Goal: Book appointment/travel/reservation

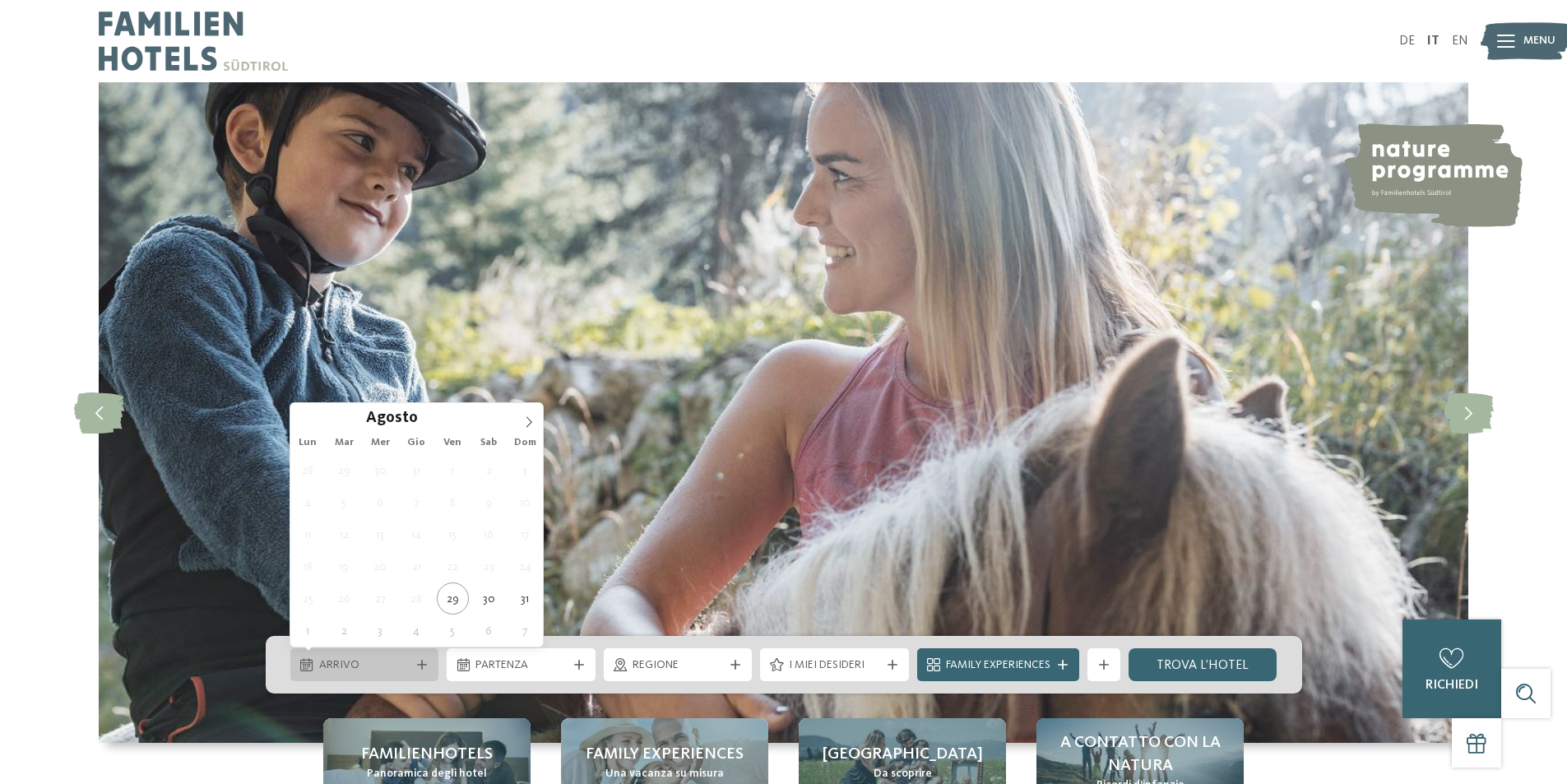
click at [405, 665] on span "Arrivo" at bounding box center [365, 665] width 91 height 17
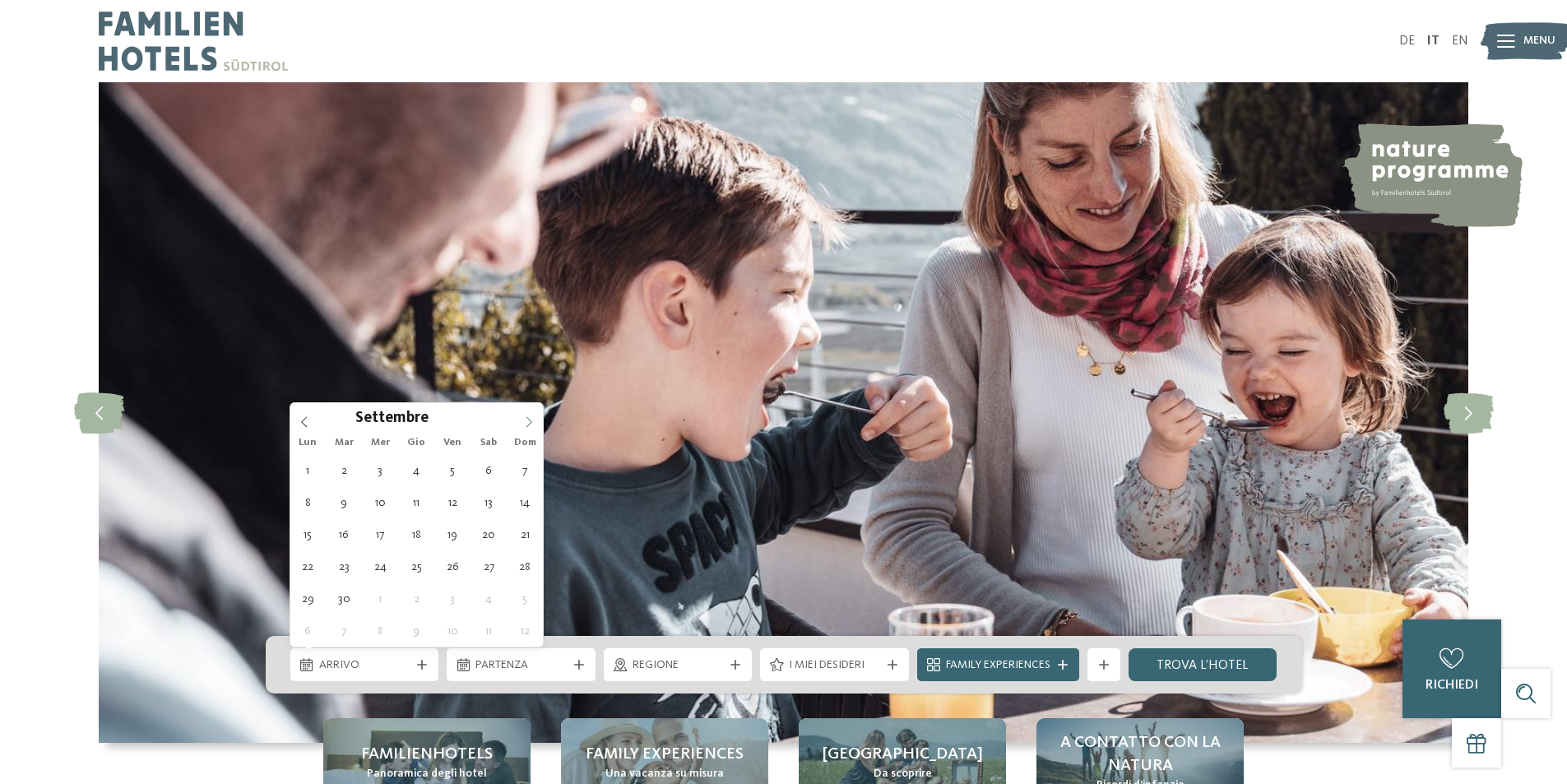
click at [528, 418] on icon at bounding box center [530, 422] width 6 height 11
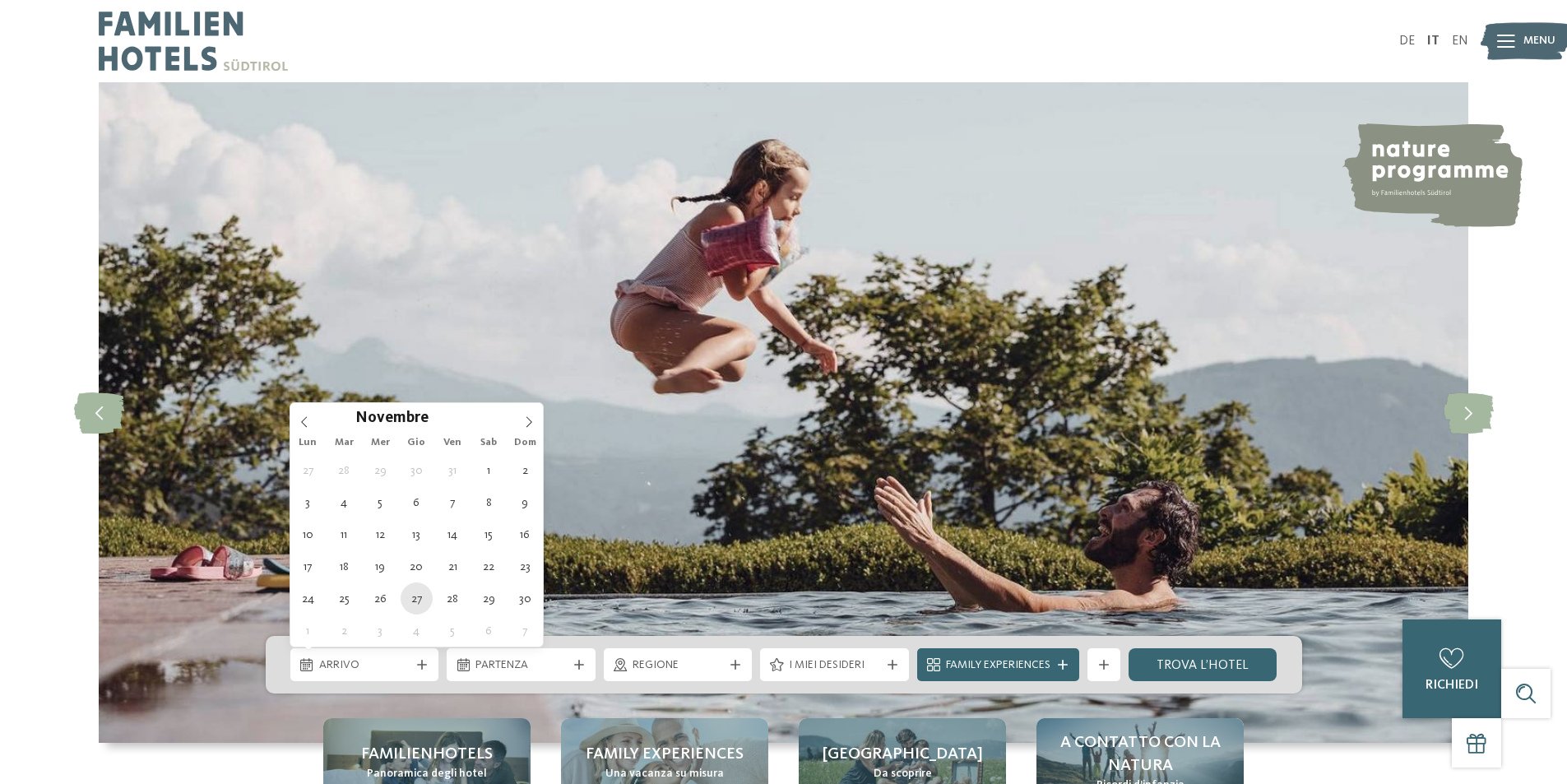
type div "27.11.2025"
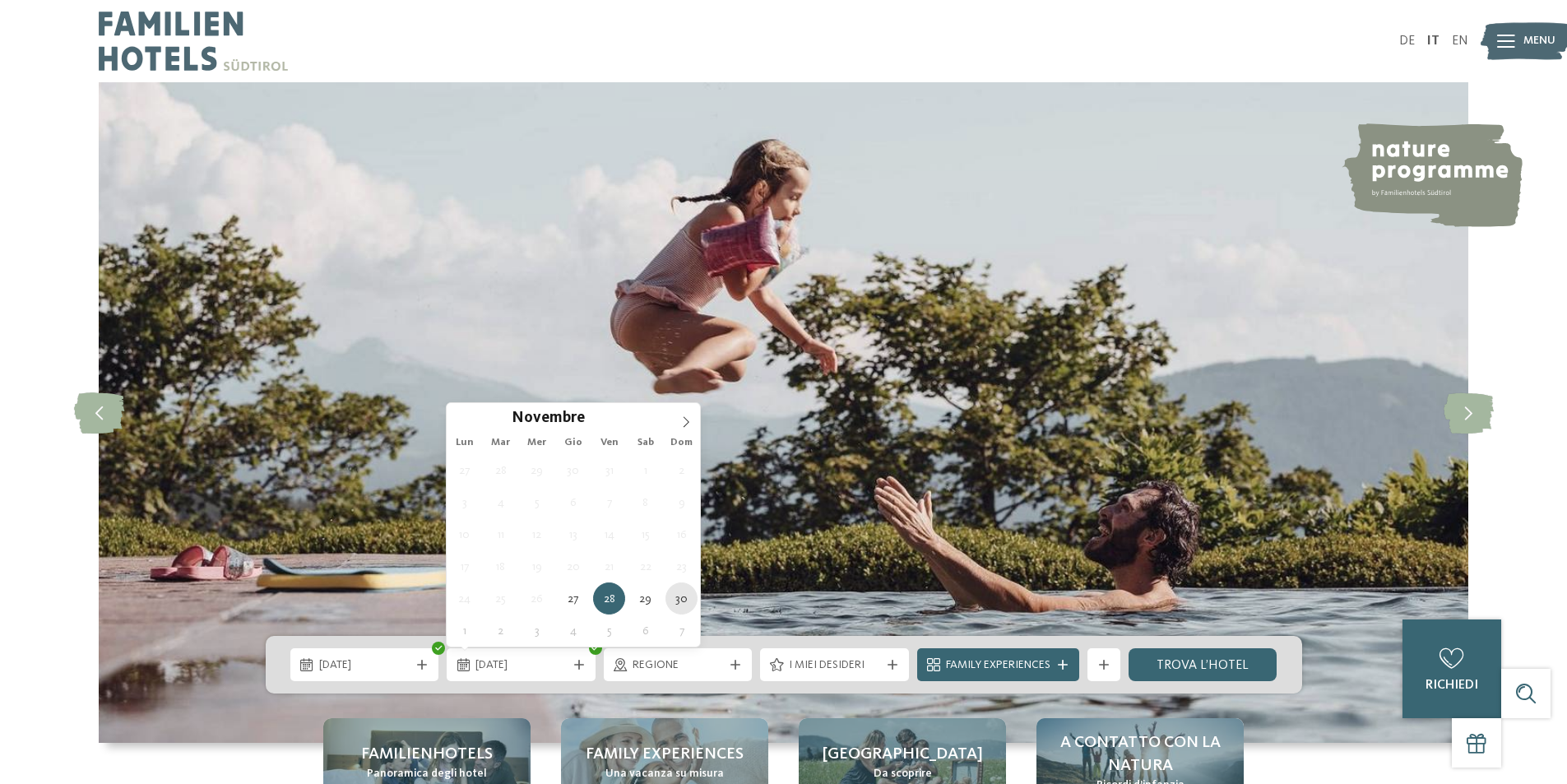
type div "30.11.2025"
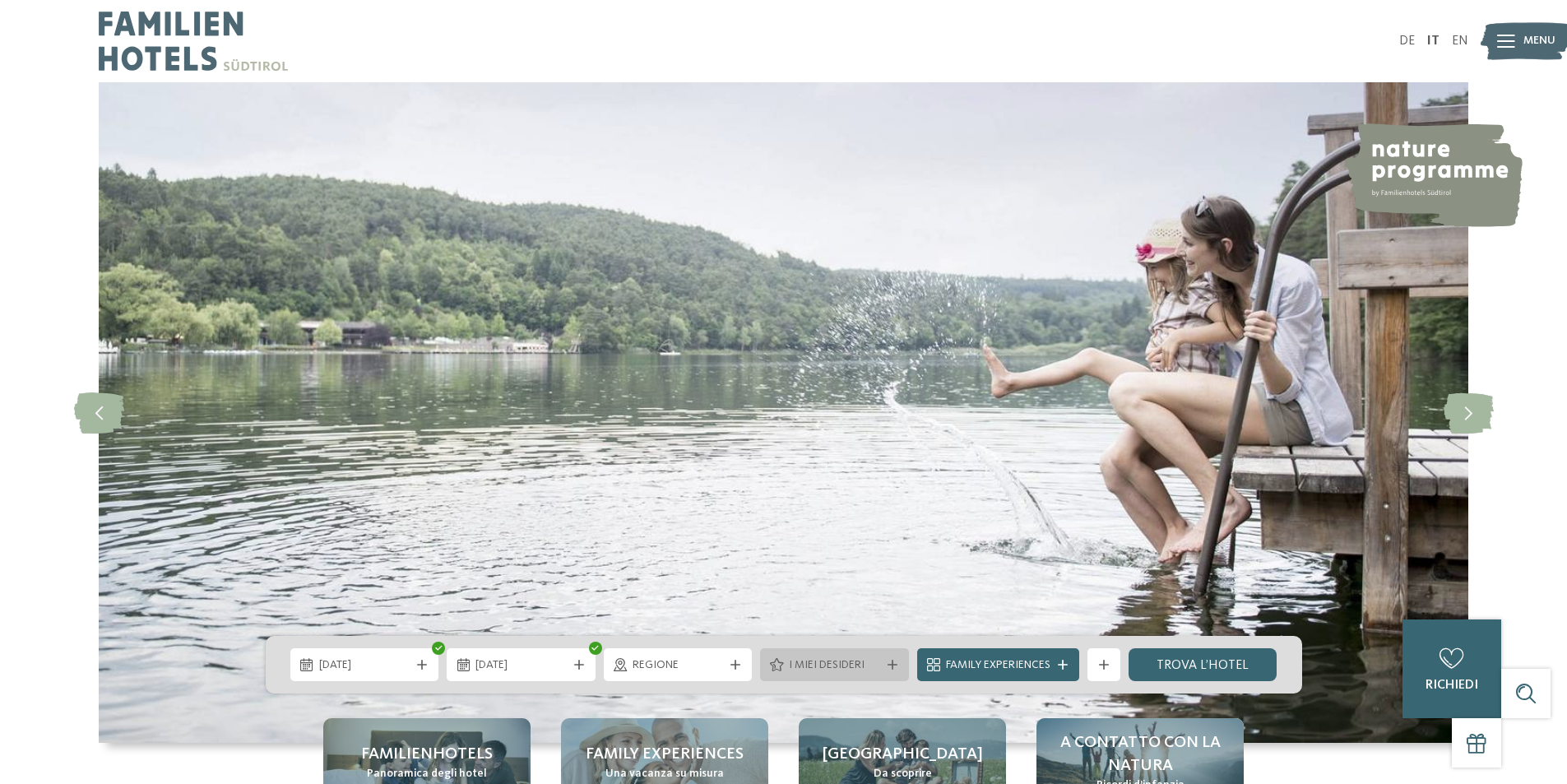
click at [888, 663] on icon at bounding box center [892, 664] width 10 height 10
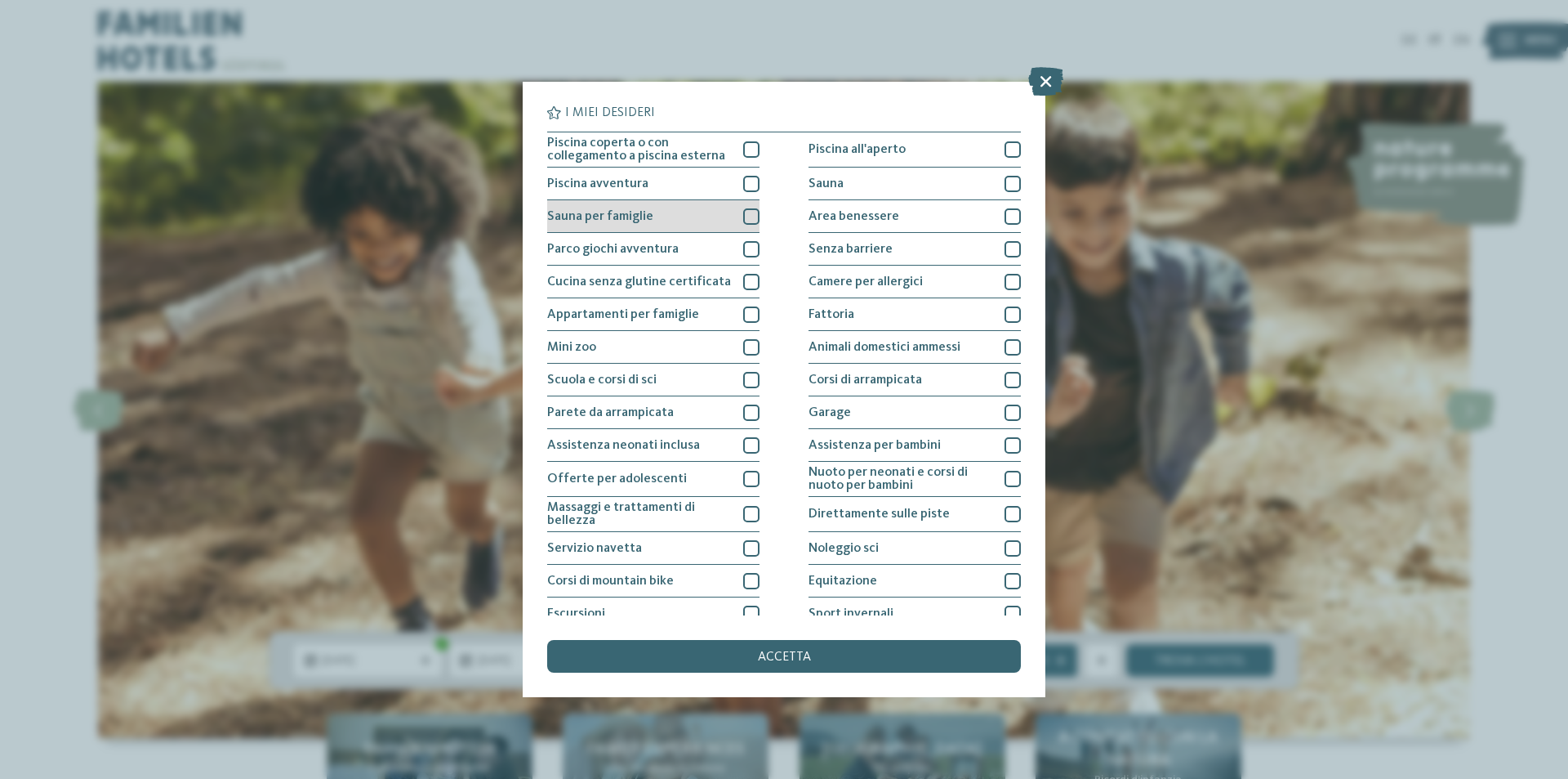
click at [744, 214] on div at bounding box center [751, 216] width 16 height 16
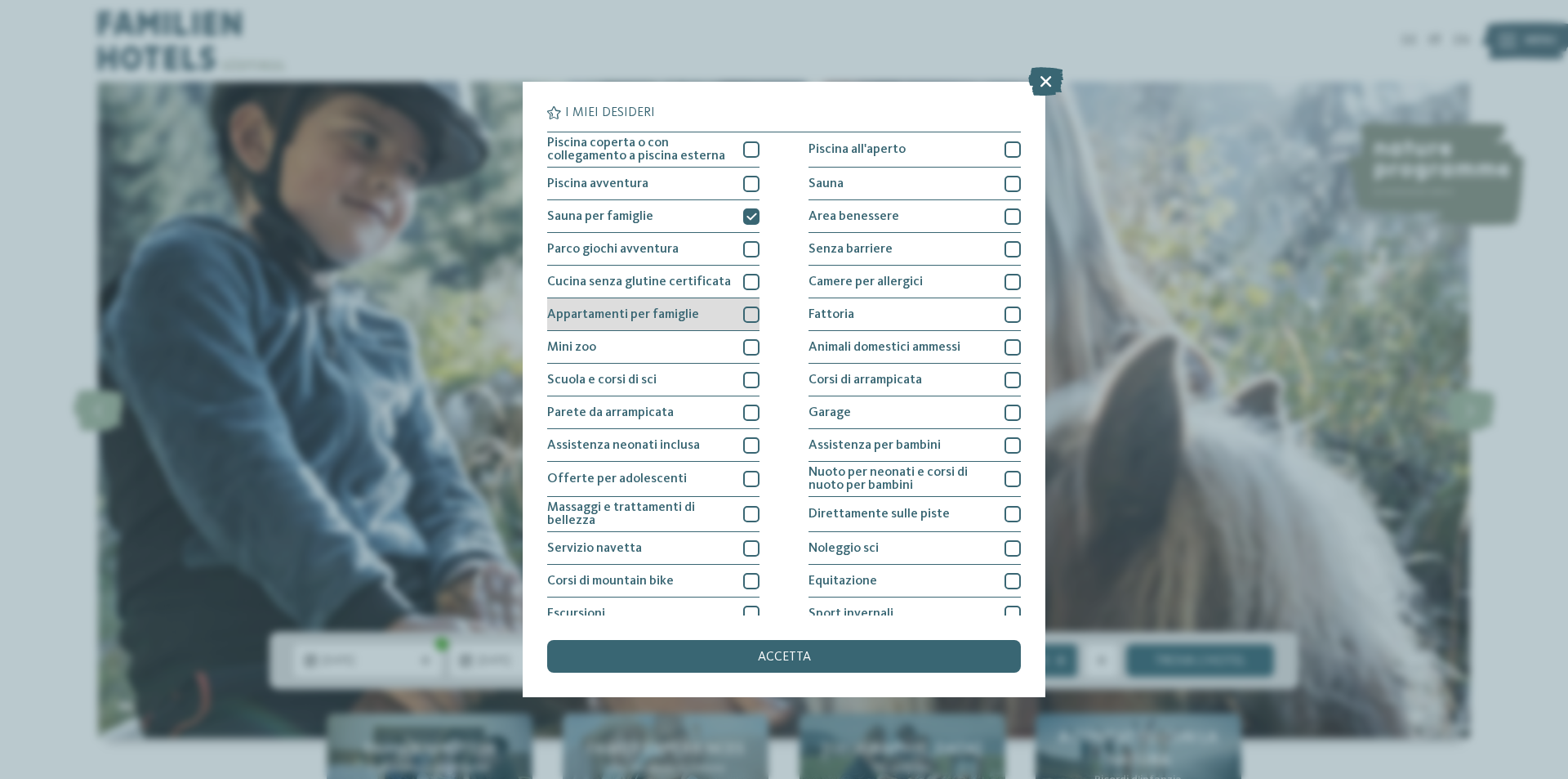
click at [745, 310] on div at bounding box center [751, 314] width 16 height 16
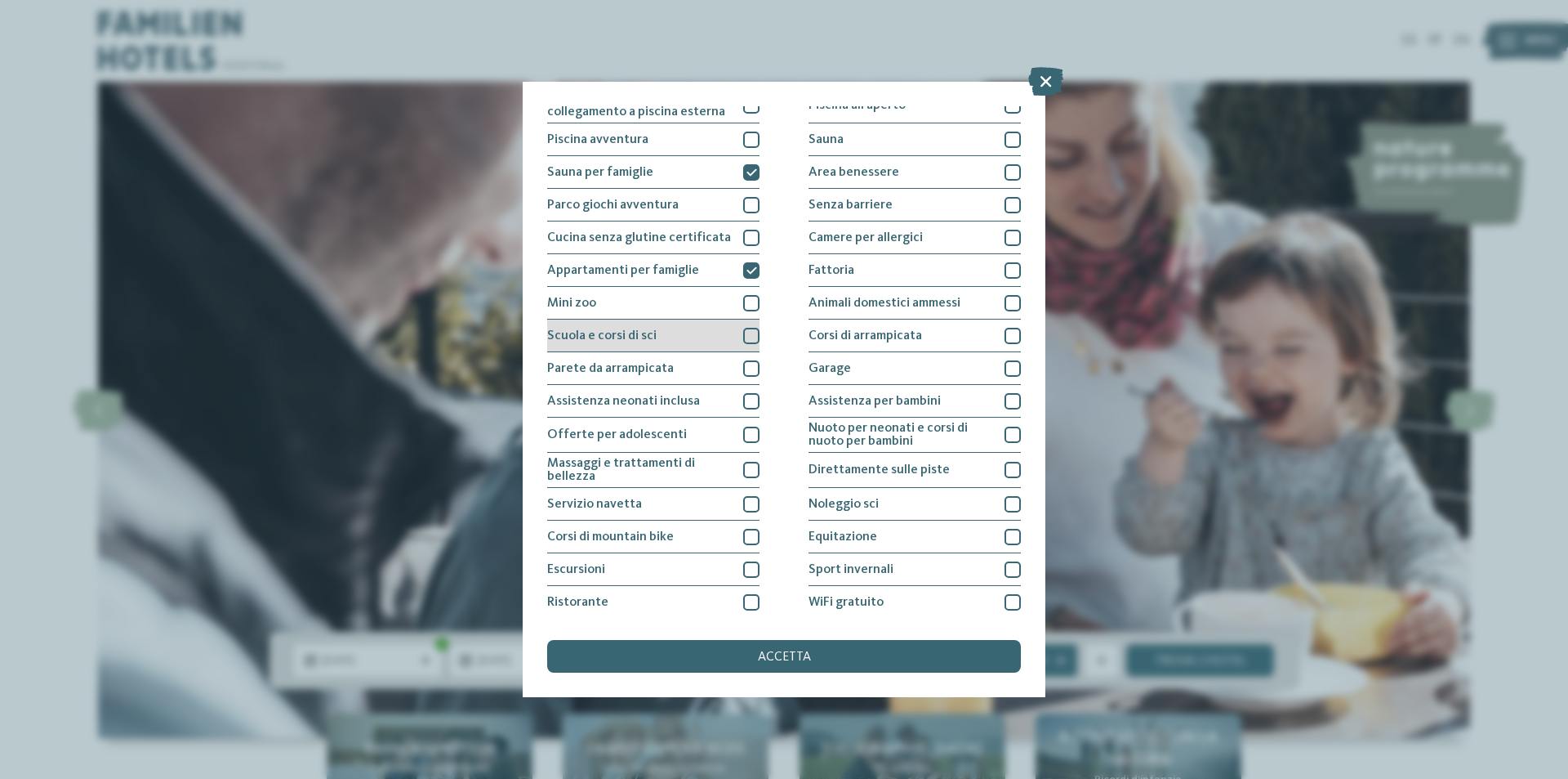
scroll to position [80, 0]
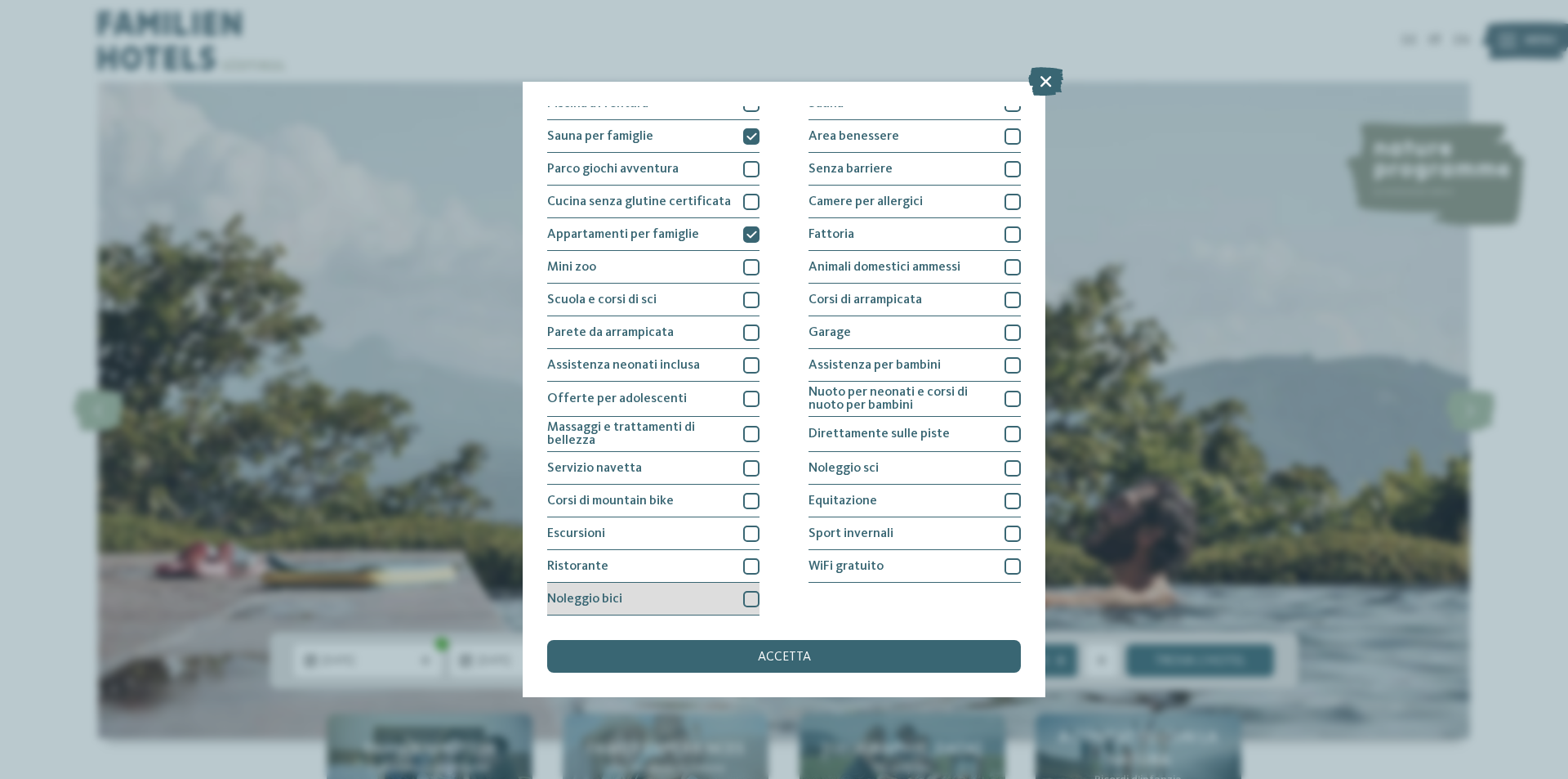
click at [746, 600] on div at bounding box center [751, 599] width 16 height 16
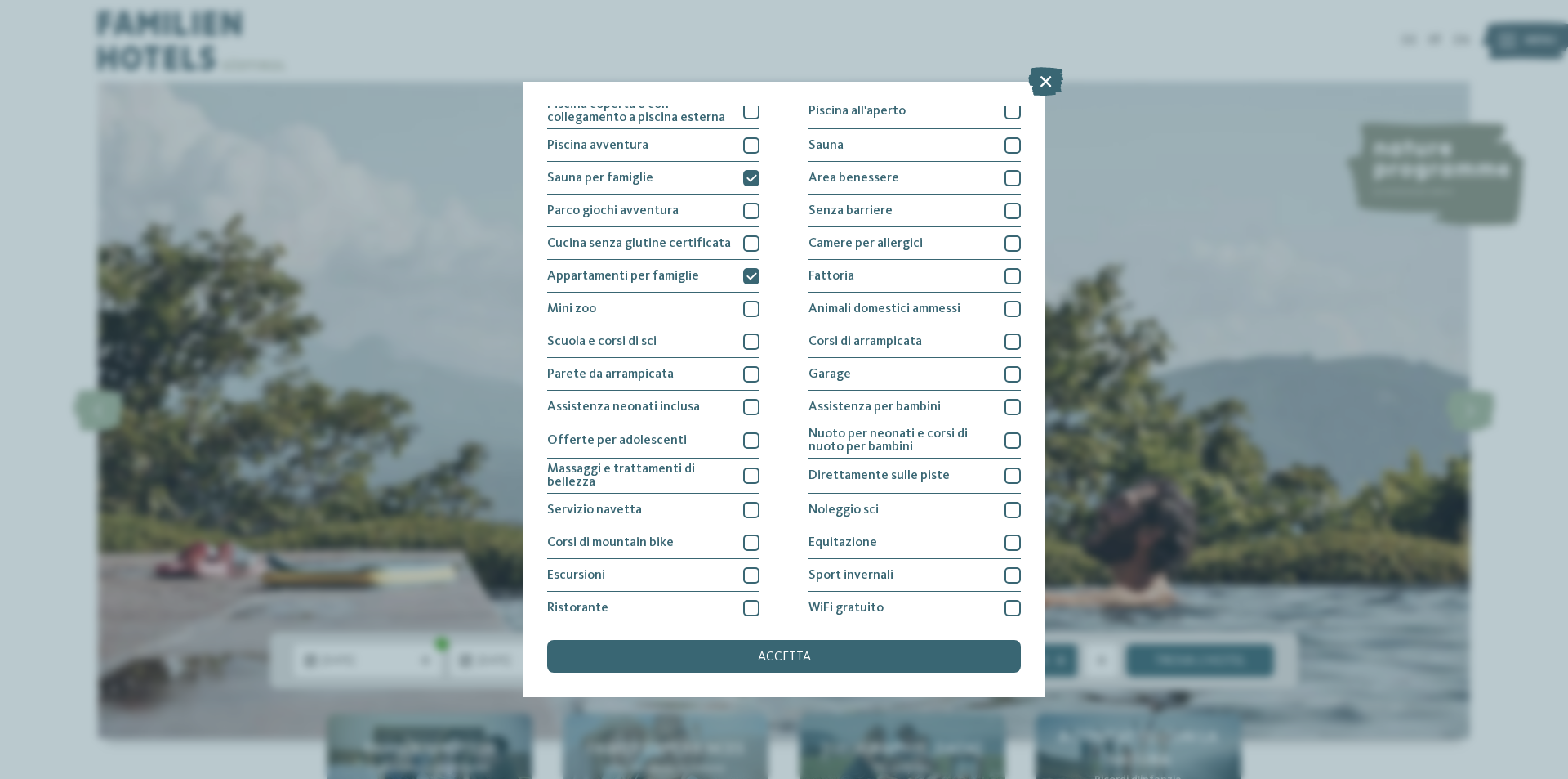
scroll to position [0, 0]
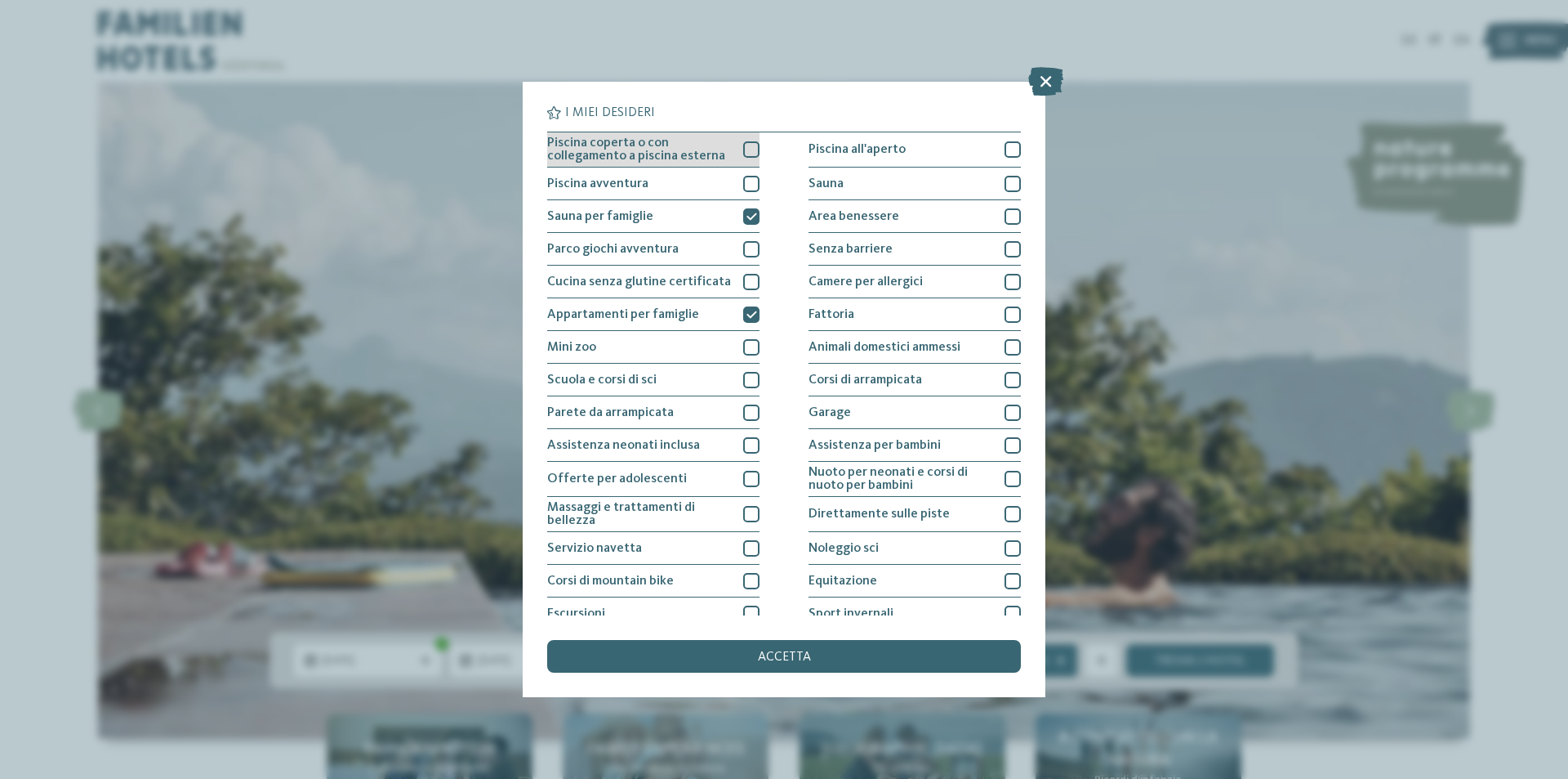
click at [743, 150] on div at bounding box center [751, 149] width 16 height 16
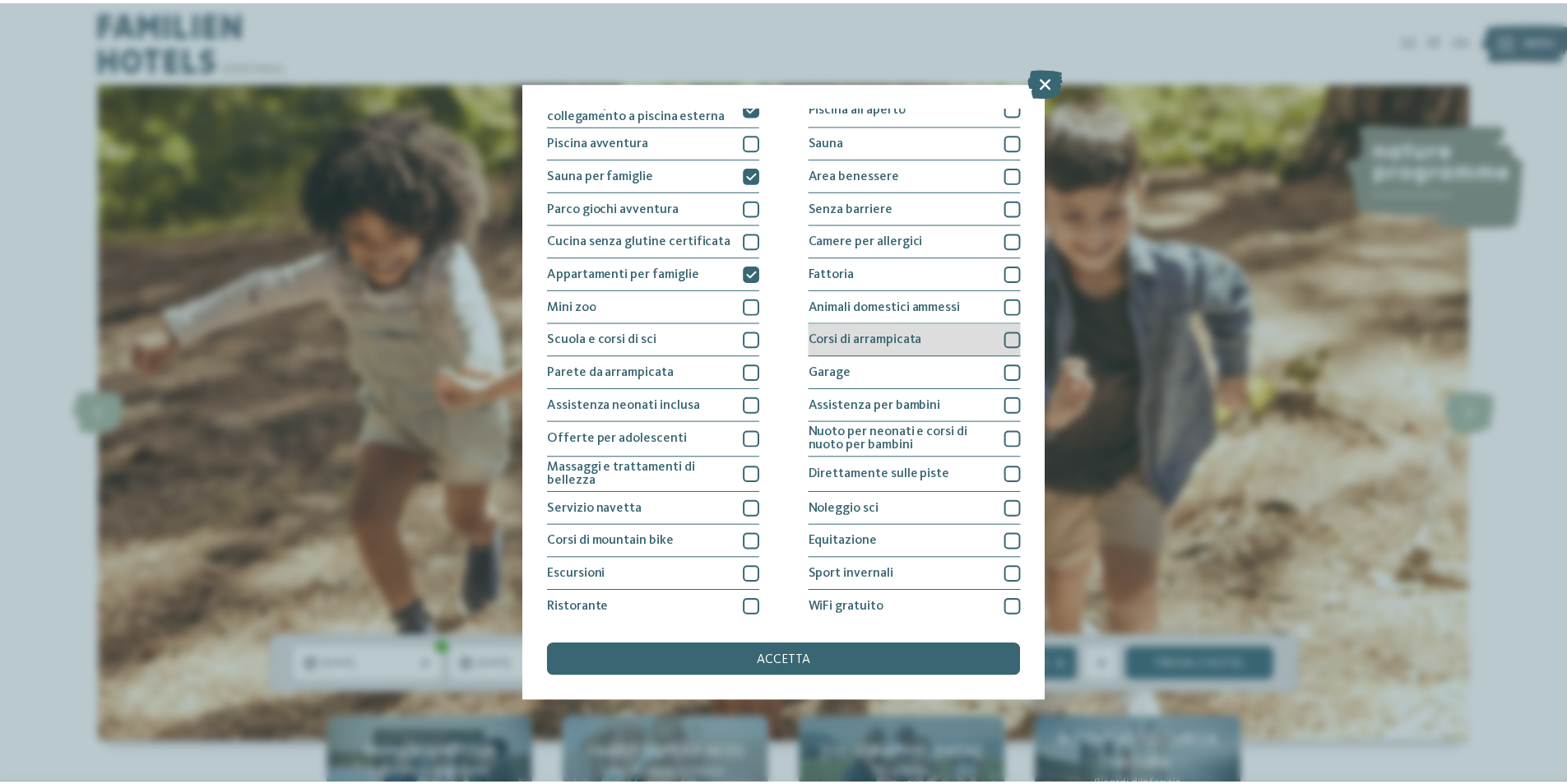
scroll to position [80, 0]
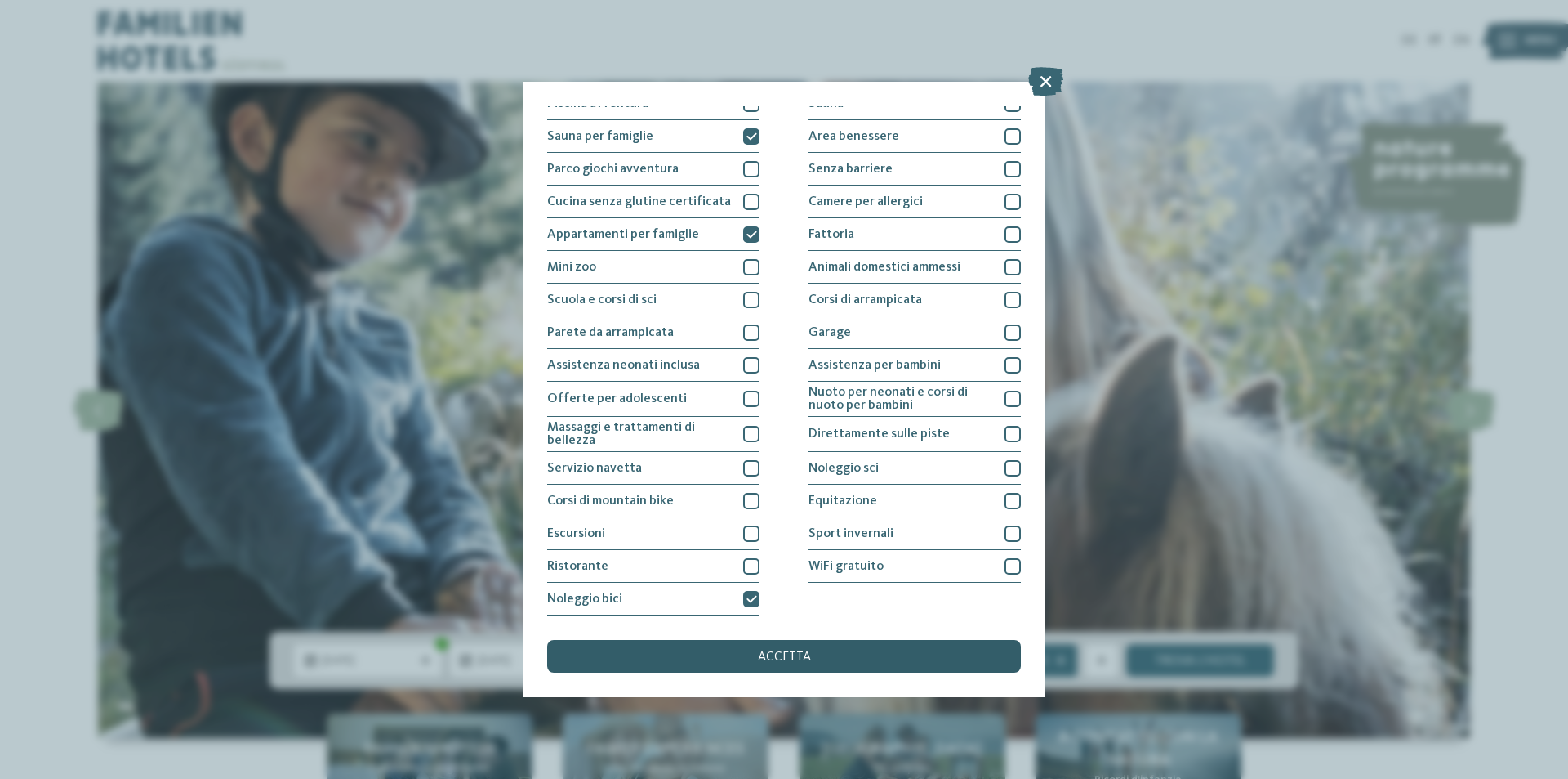
click at [818, 655] on div "accetta" at bounding box center [783, 656] width 474 height 33
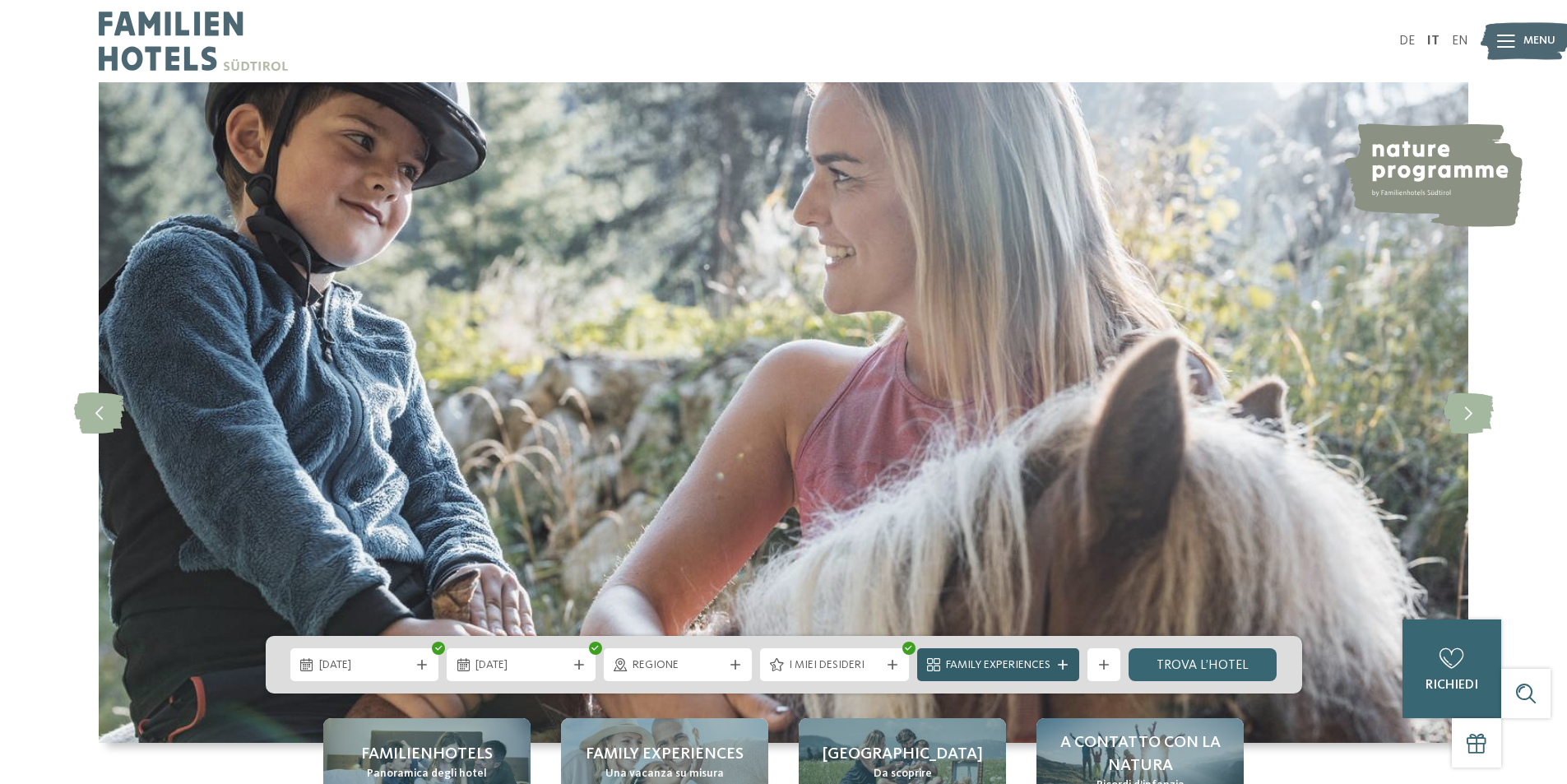
click at [1040, 665] on span "Family Experiences" at bounding box center [998, 665] width 104 height 17
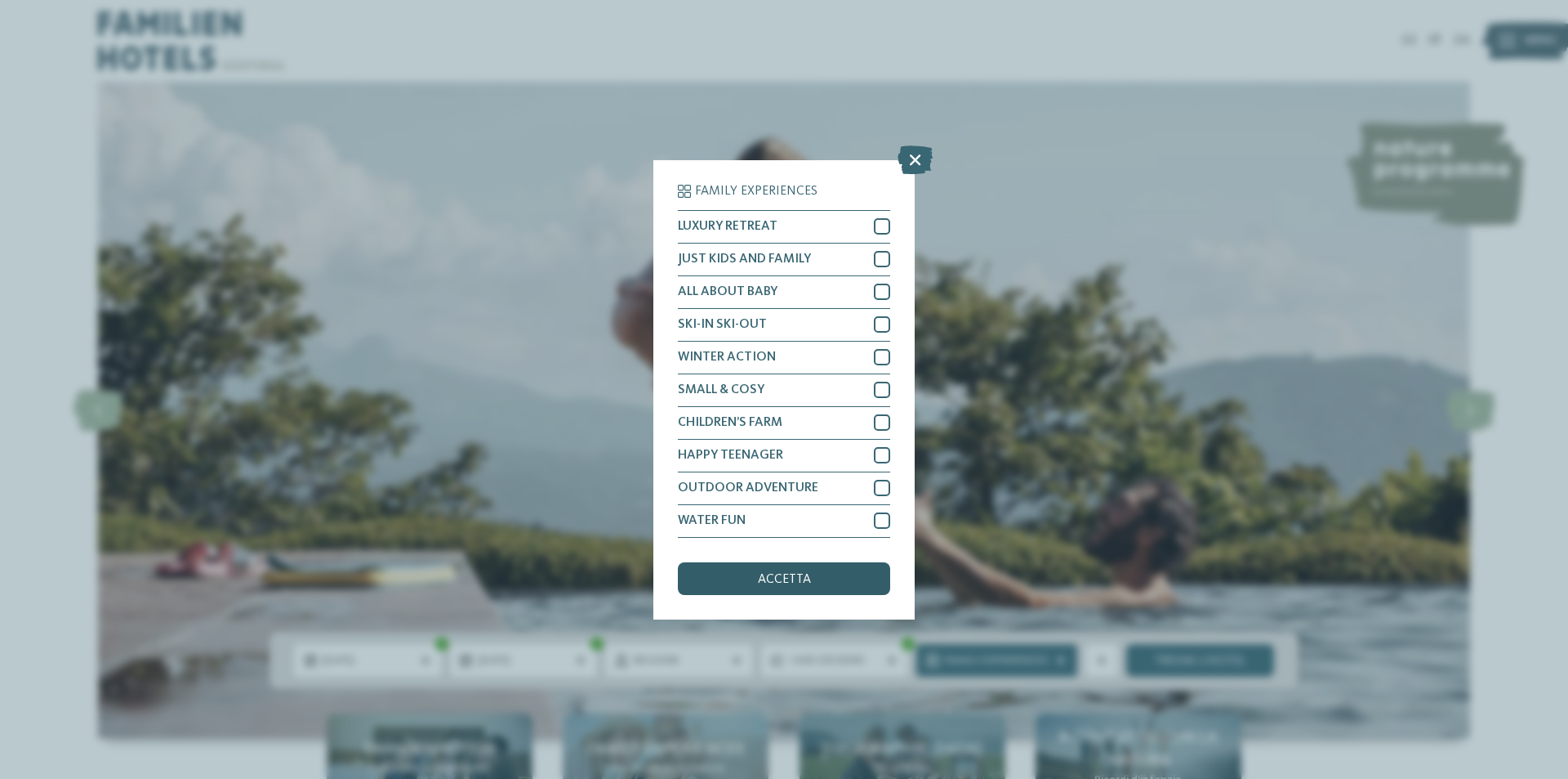
click at [809, 582] on span "accetta" at bounding box center [784, 579] width 53 height 13
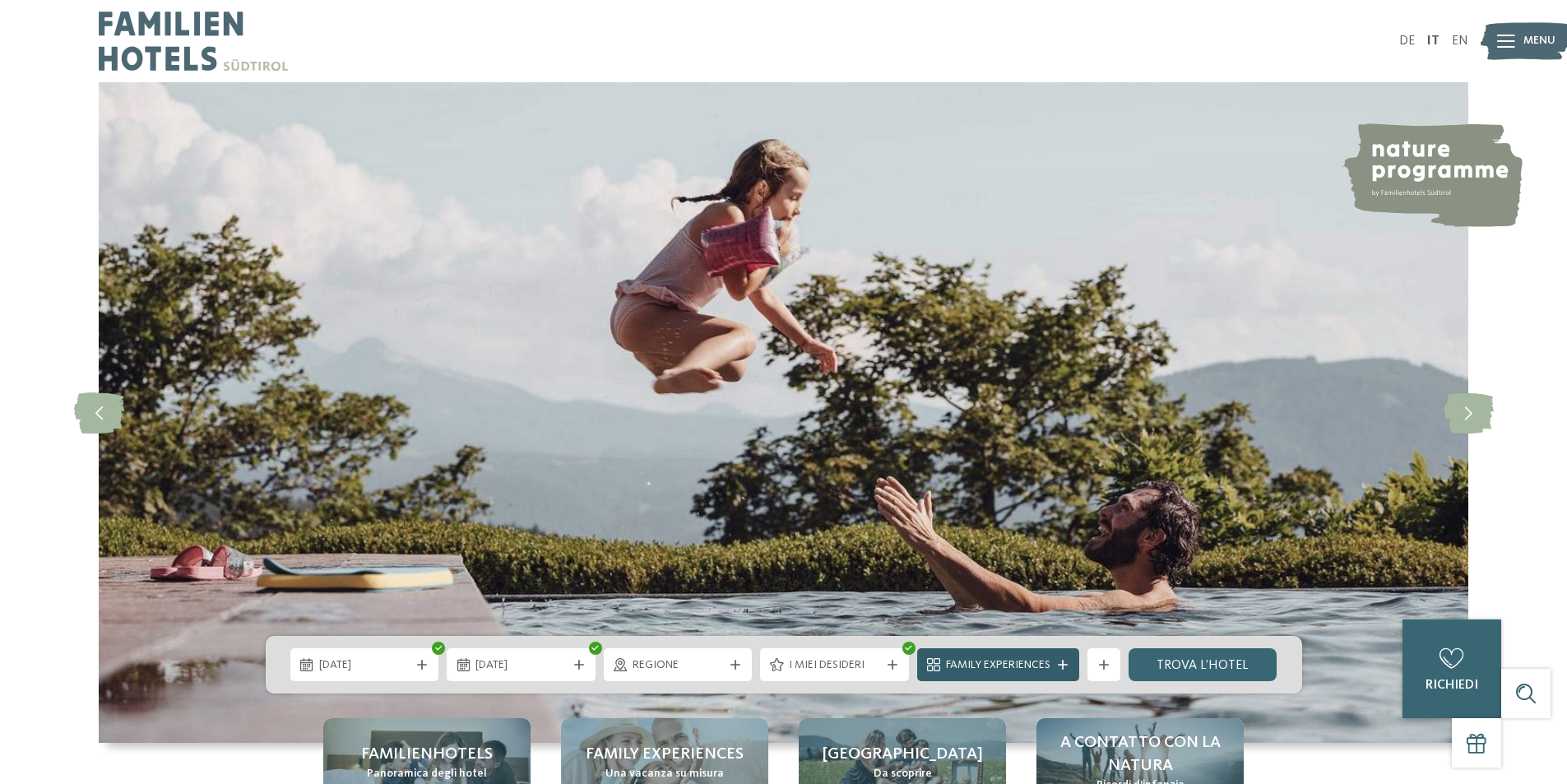
click at [1028, 666] on span "Family Experiences" at bounding box center [998, 665] width 104 height 17
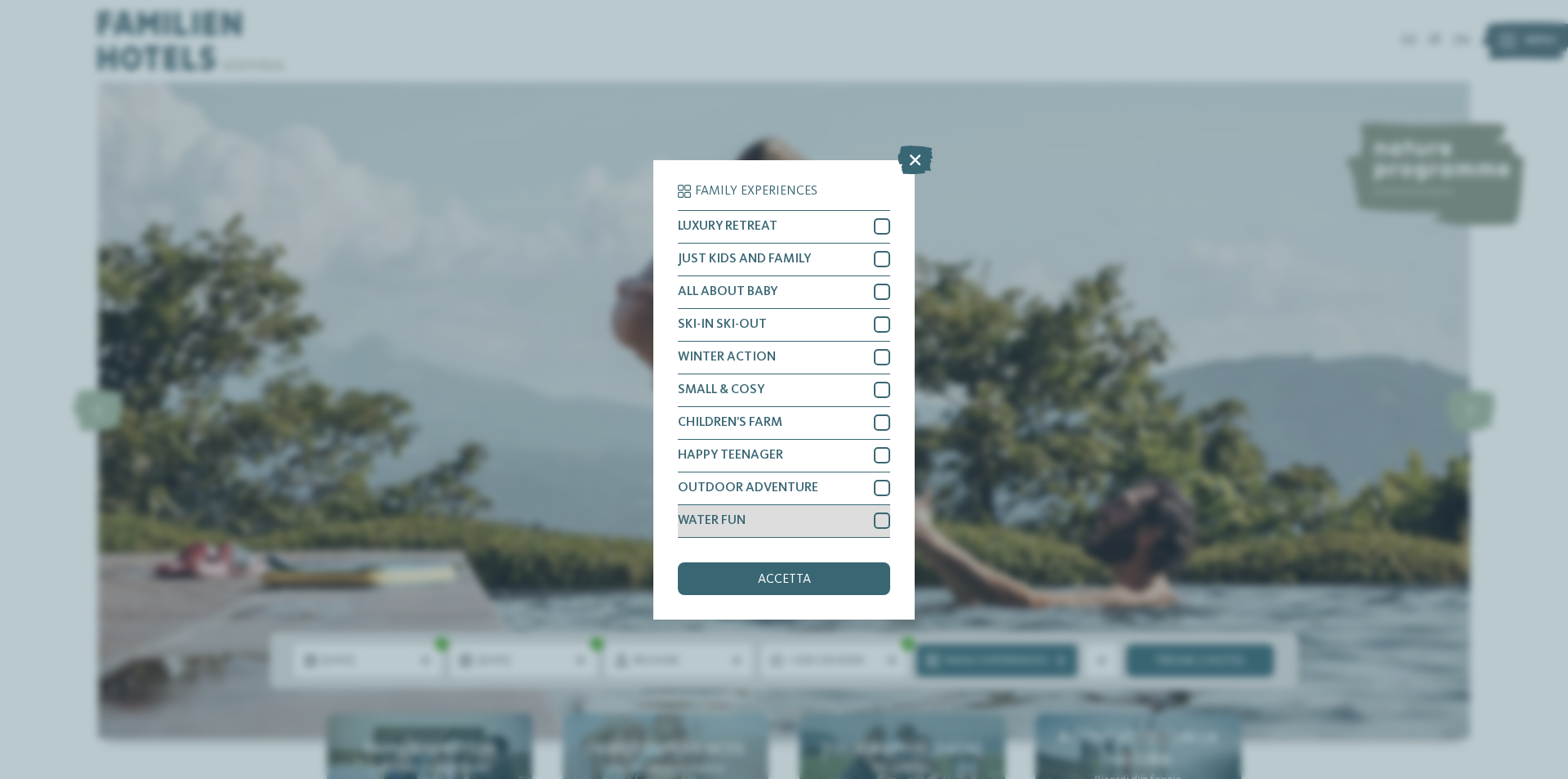
click at [883, 517] on div at bounding box center [882, 521] width 16 height 16
click at [850, 576] on div "accetta" at bounding box center [784, 578] width 212 height 33
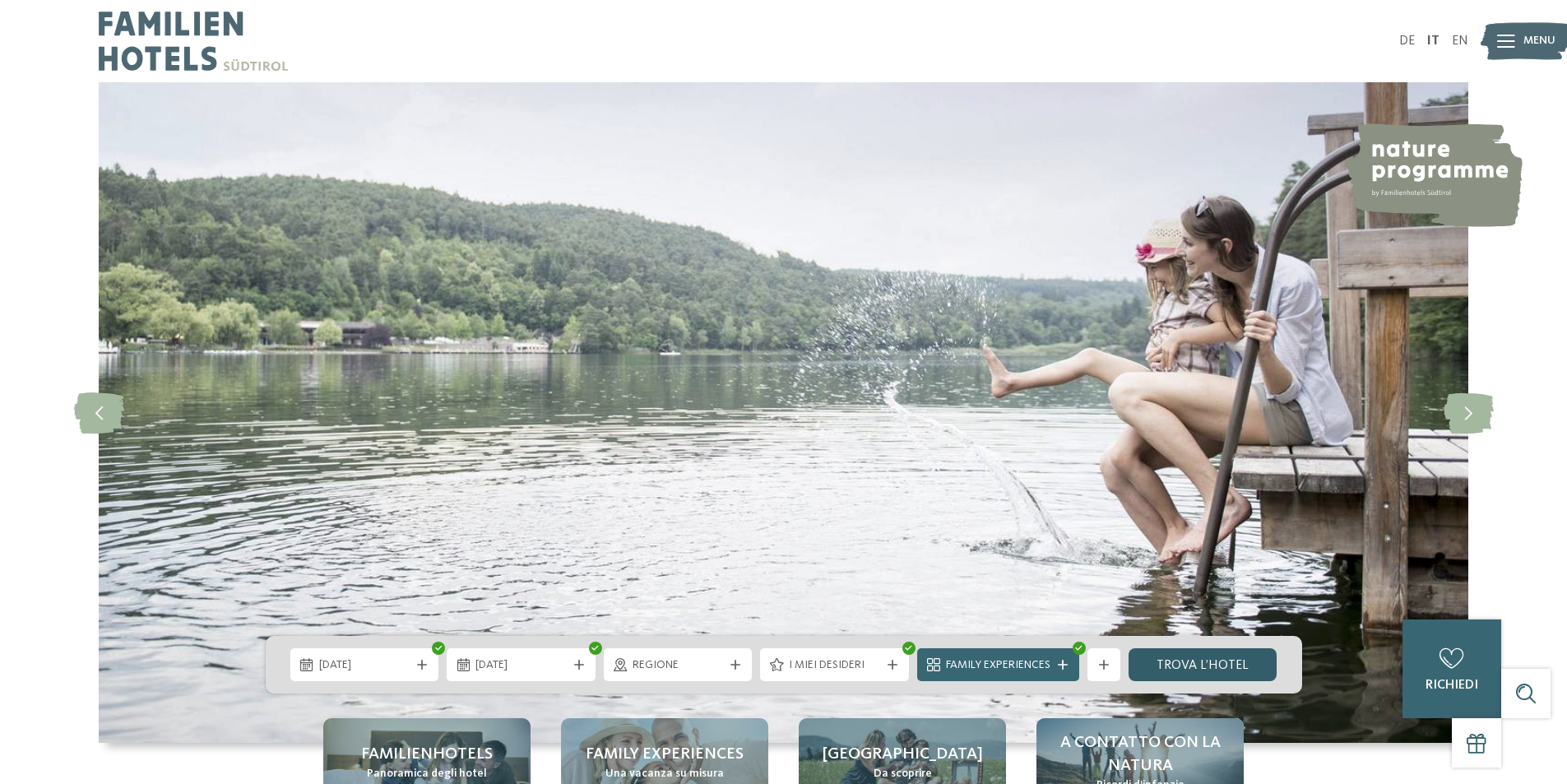
click at [1214, 675] on link "trova l’hotel" at bounding box center [1202, 664] width 149 height 33
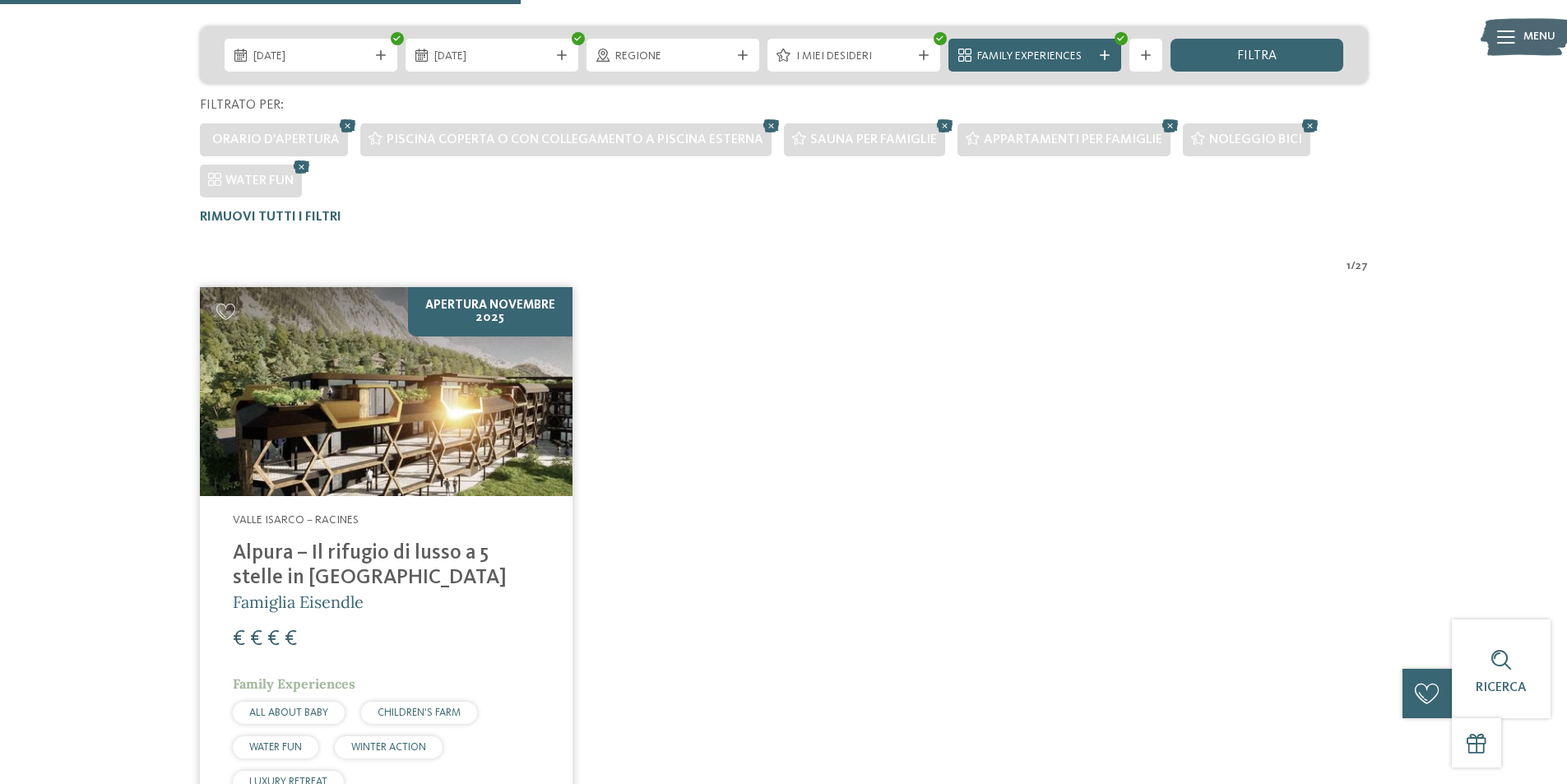
scroll to position [334, 0]
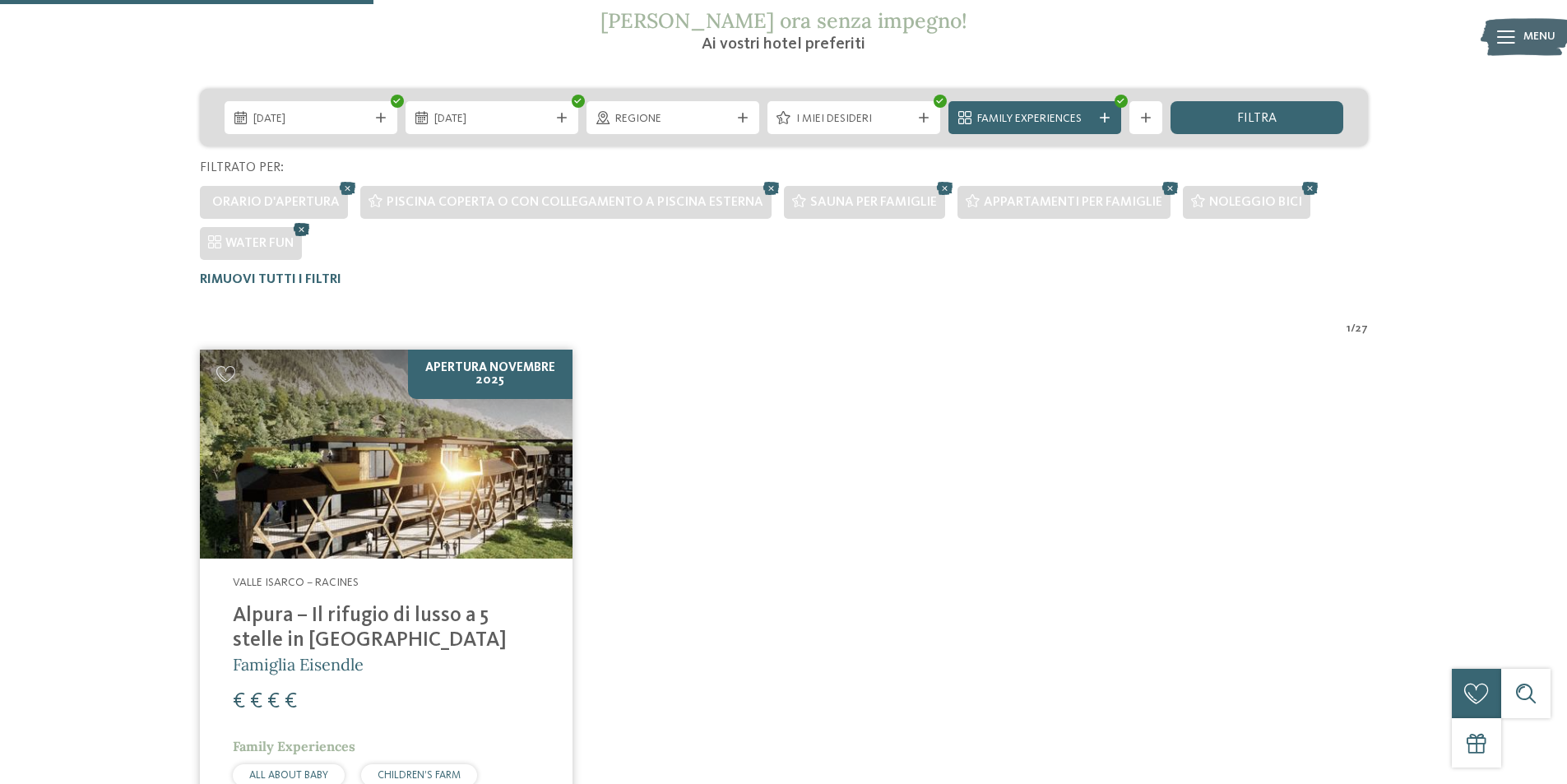
click at [305, 230] on icon at bounding box center [302, 229] width 25 height 21
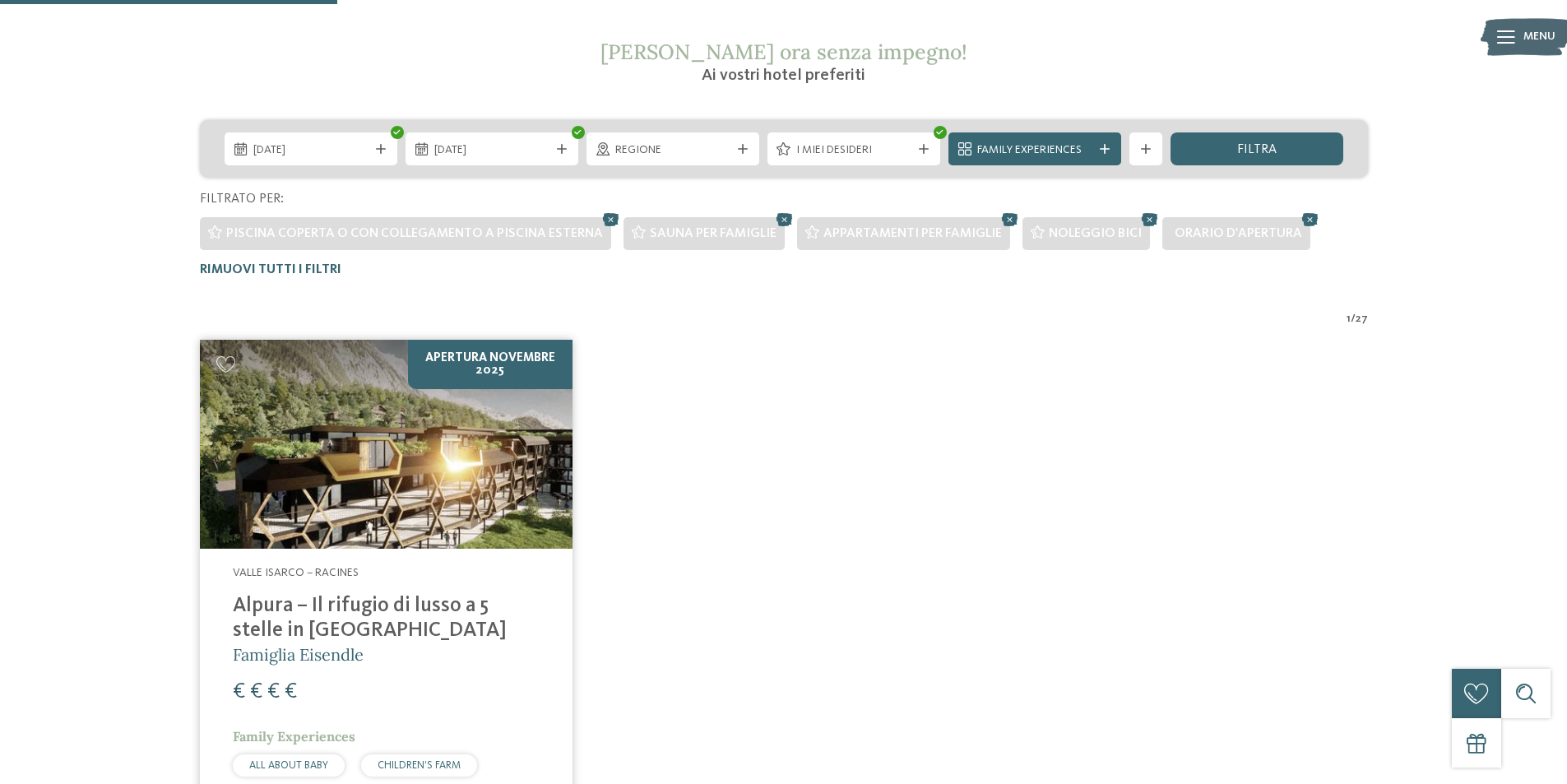
scroll to position [292, 0]
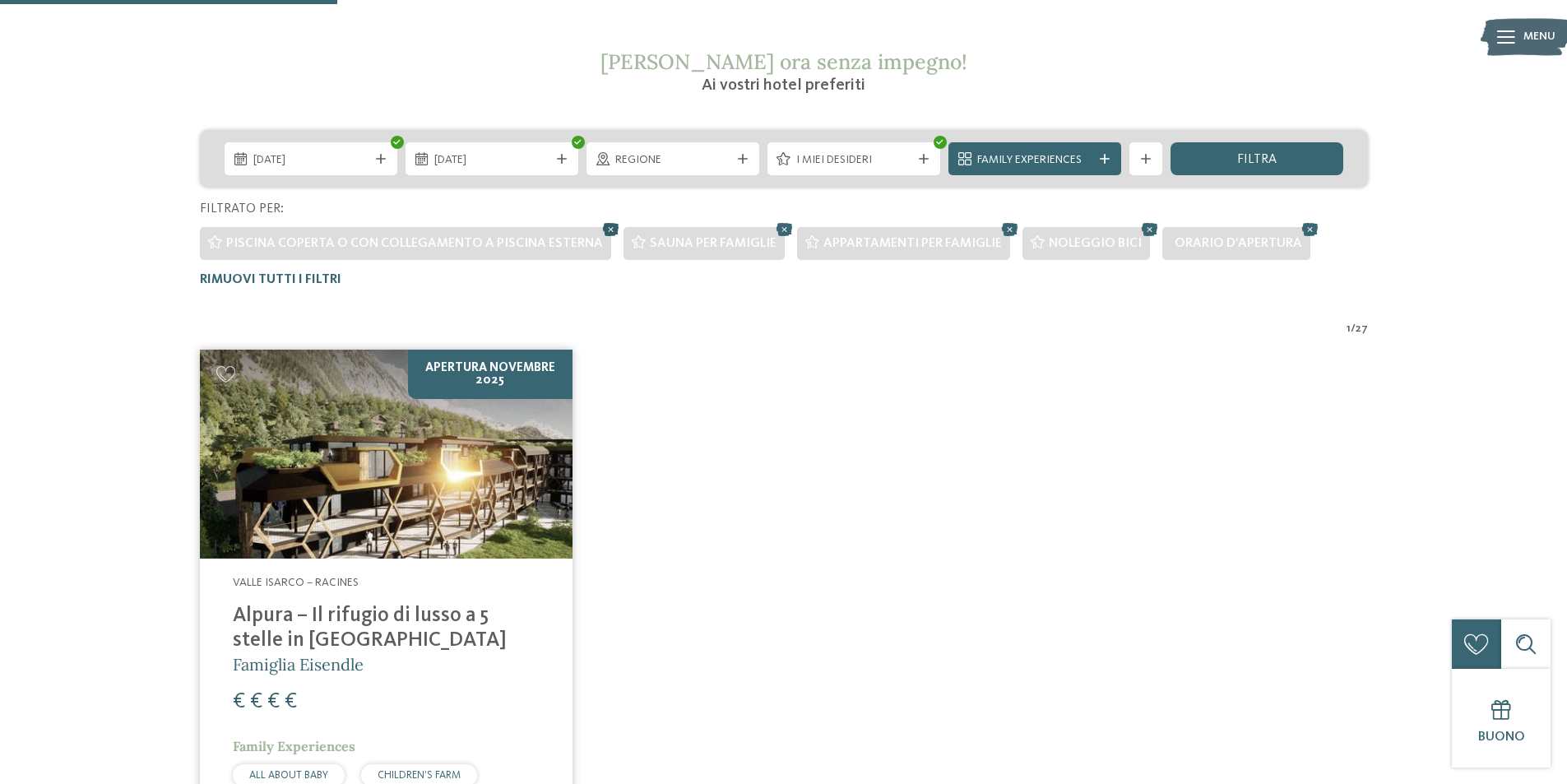
click at [602, 220] on icon at bounding box center [611, 229] width 25 height 21
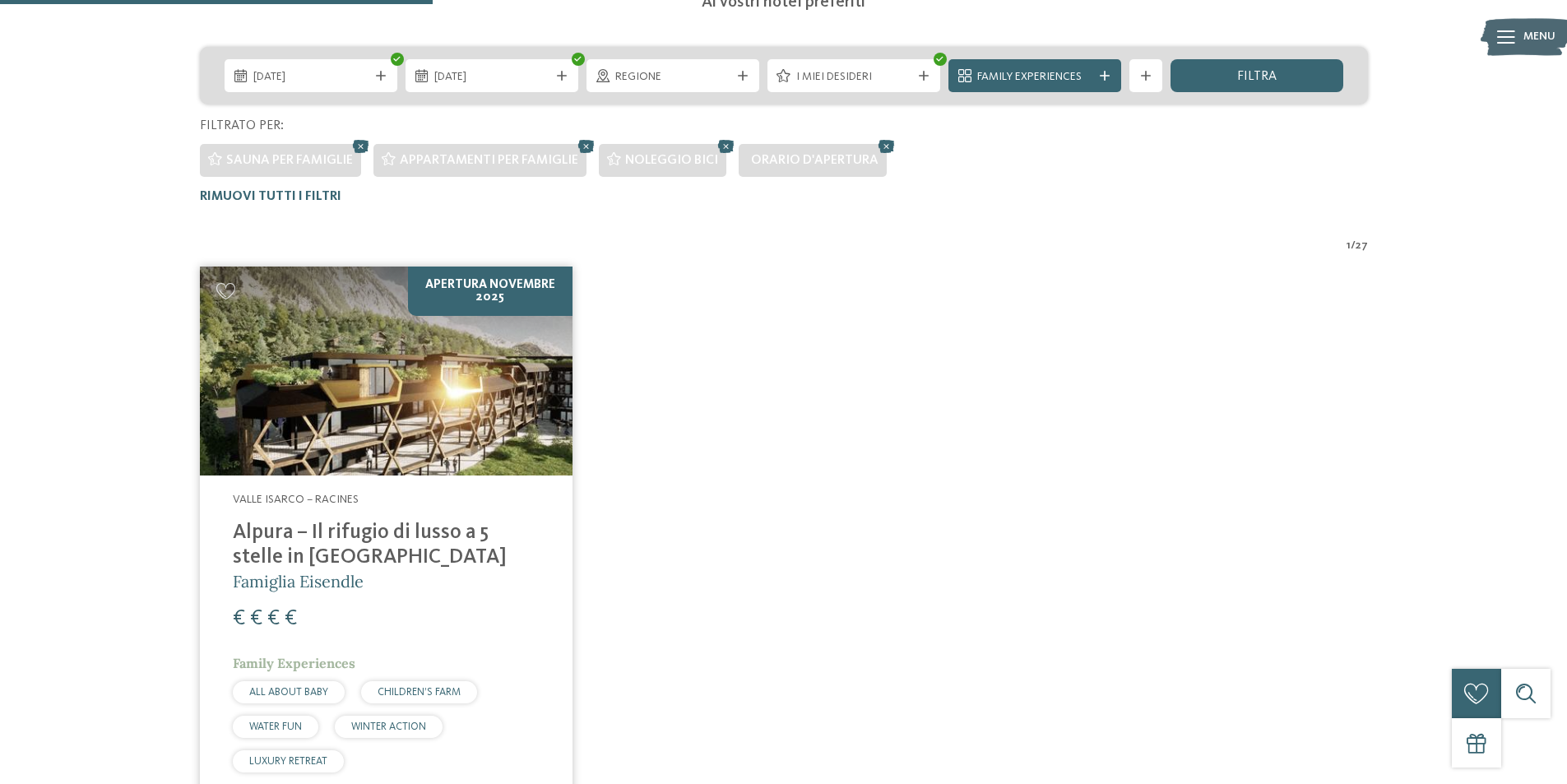
scroll to position [375, 0]
click at [879, 149] on icon at bounding box center [887, 147] width 25 height 21
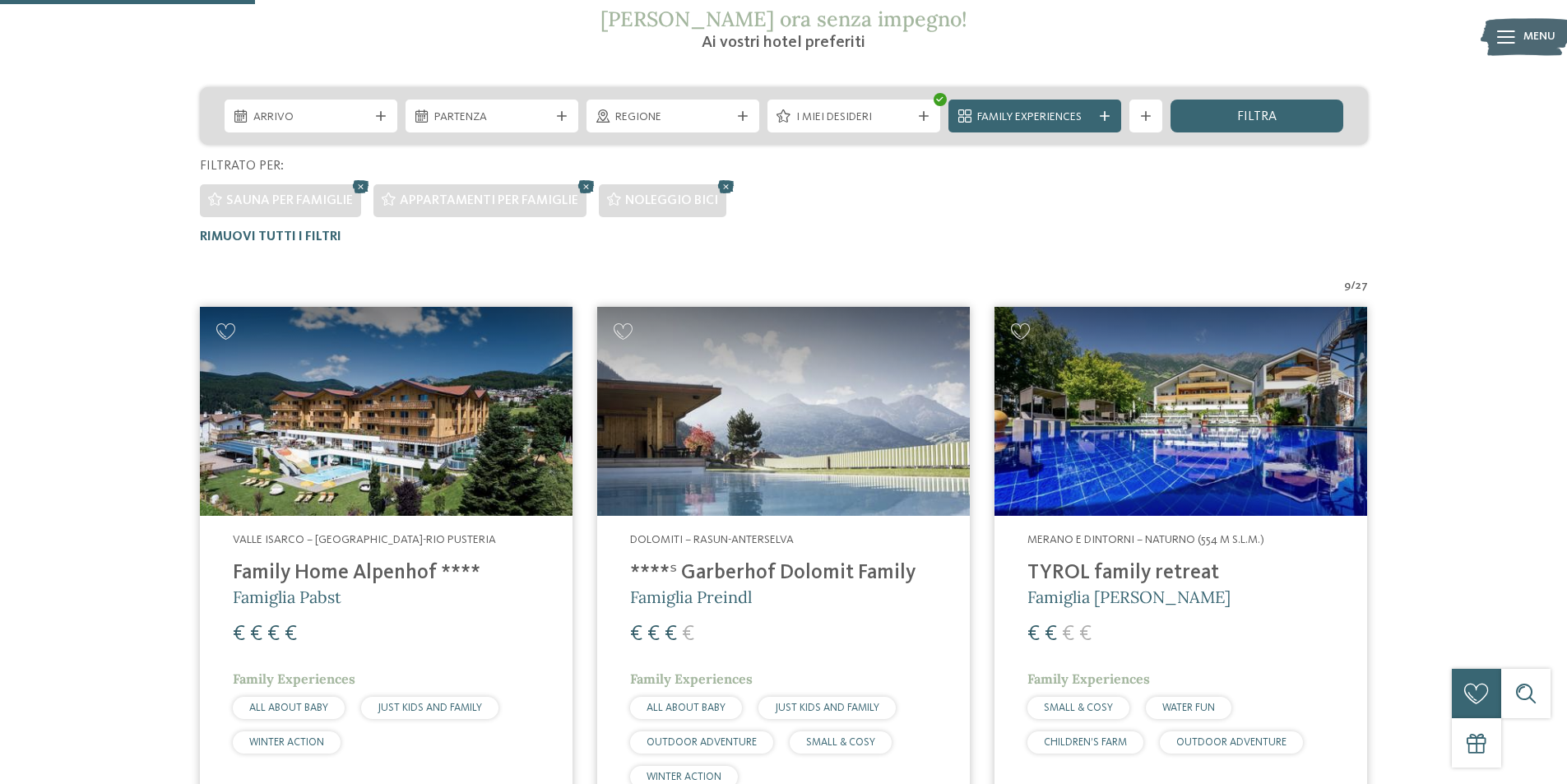
scroll to position [292, 0]
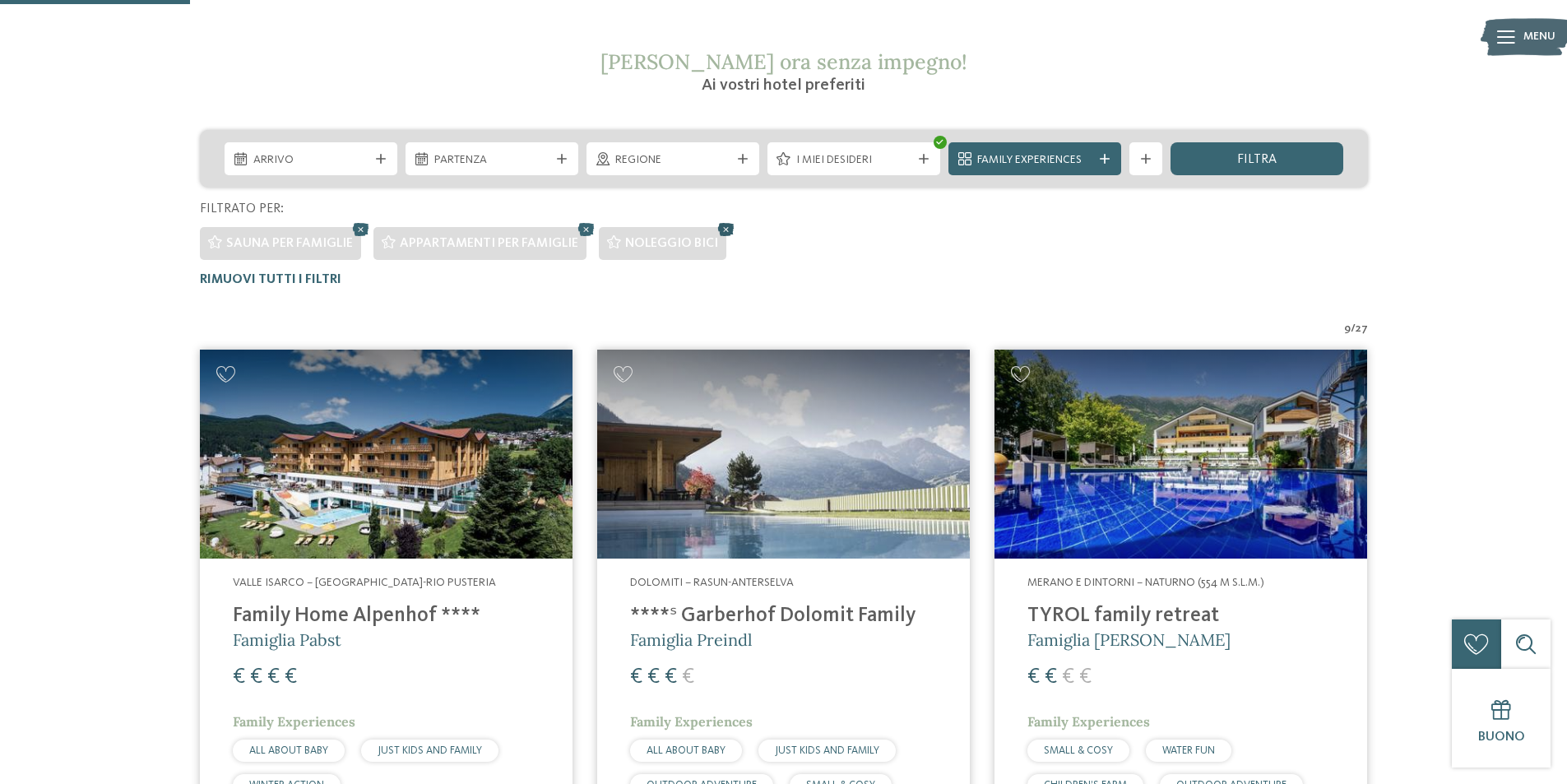
click at [726, 226] on icon at bounding box center [726, 229] width 25 height 21
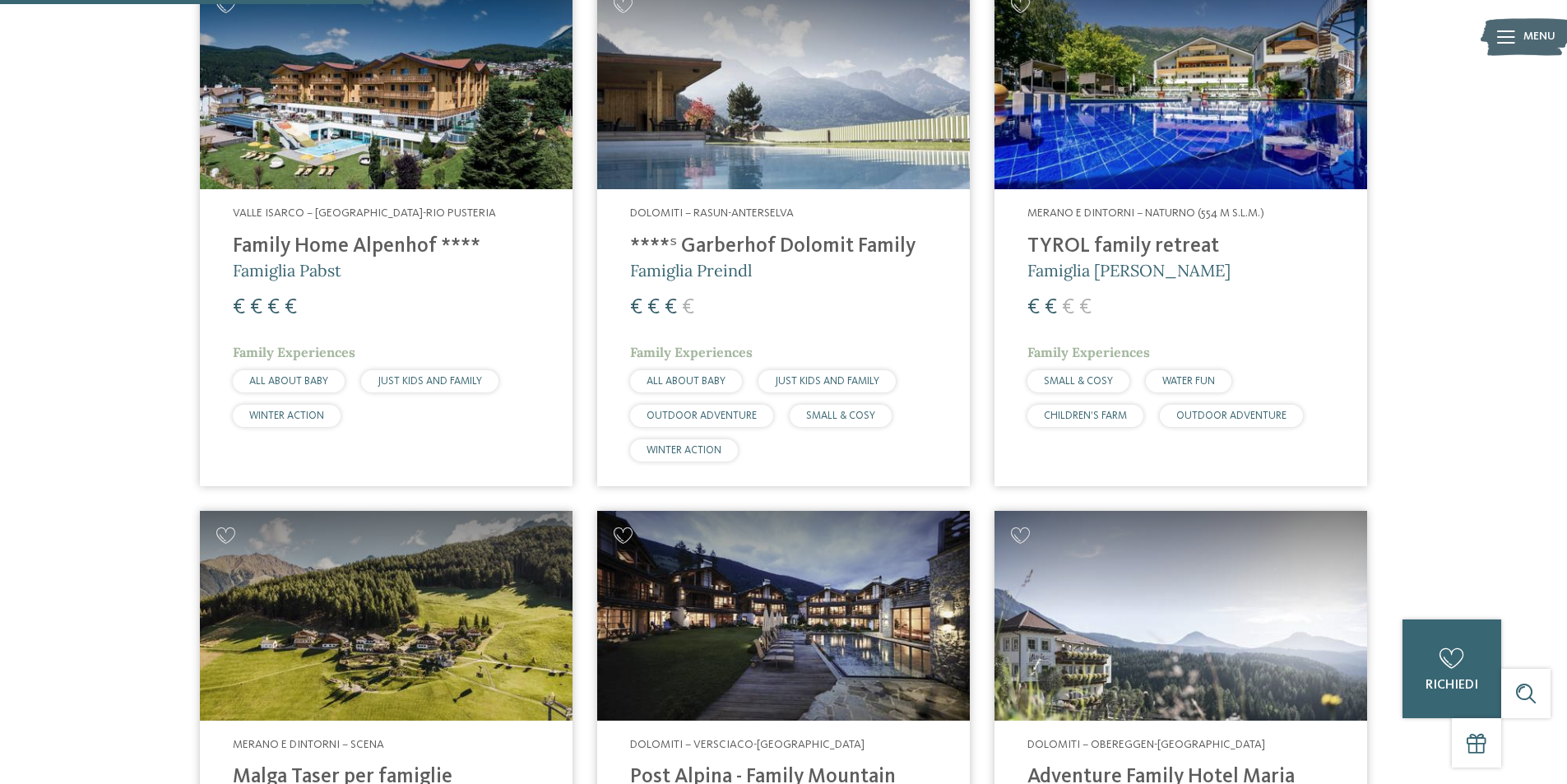
scroll to position [786, 0]
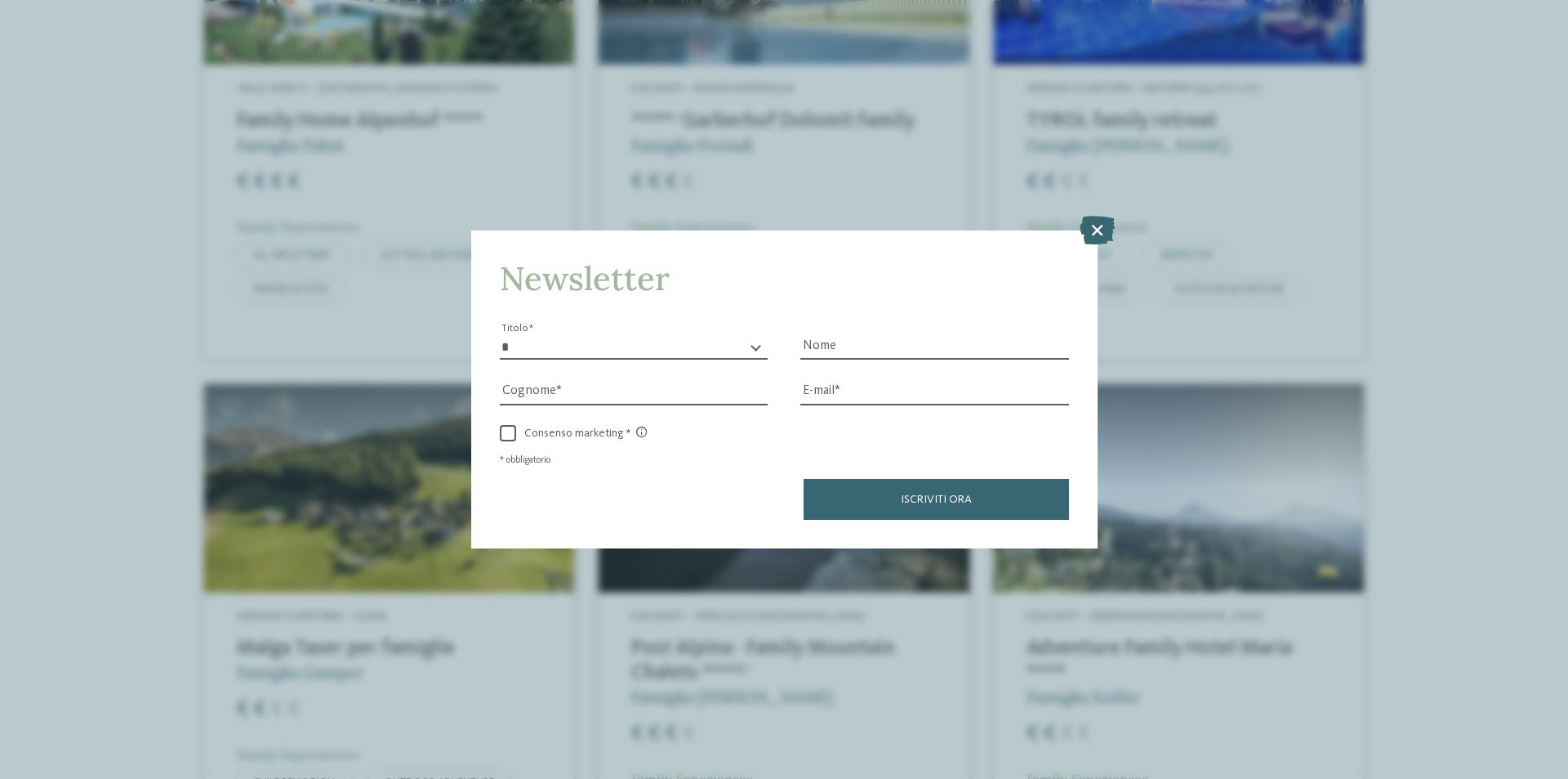
click at [1103, 233] on icon at bounding box center [1097, 229] width 35 height 28
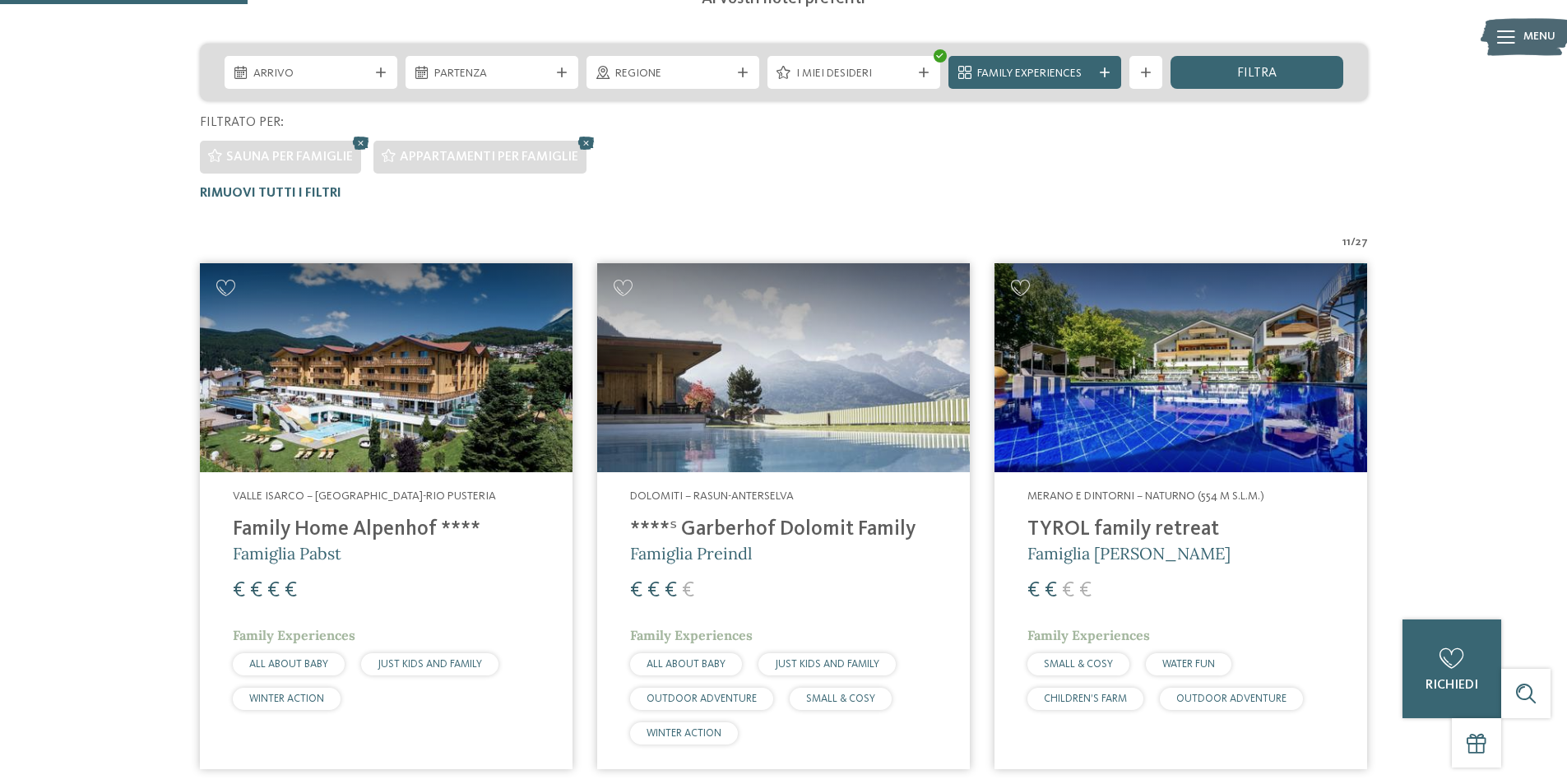
scroll to position [375, 0]
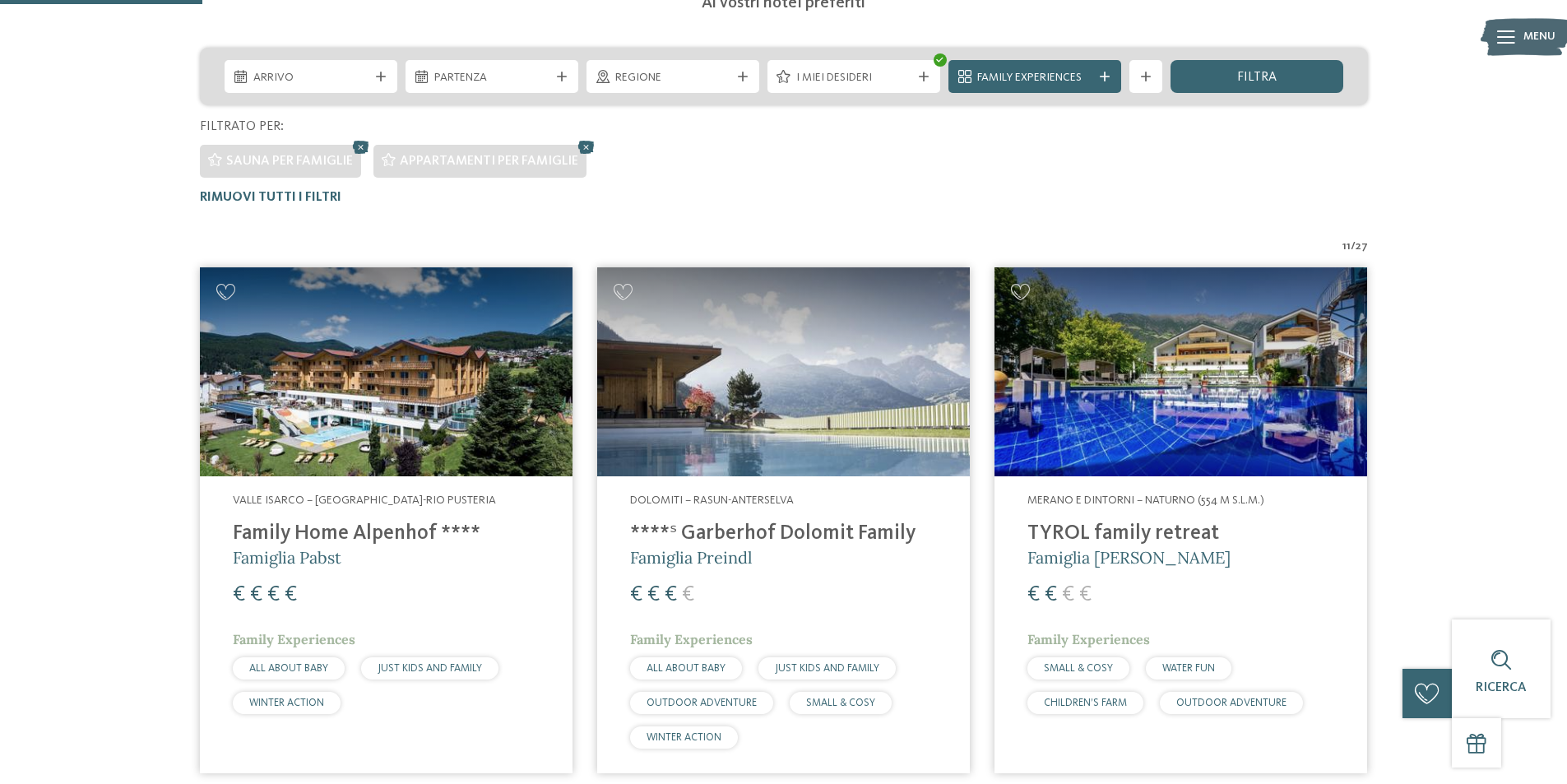
click at [1202, 440] on img at bounding box center [1181, 372] width 373 height 209
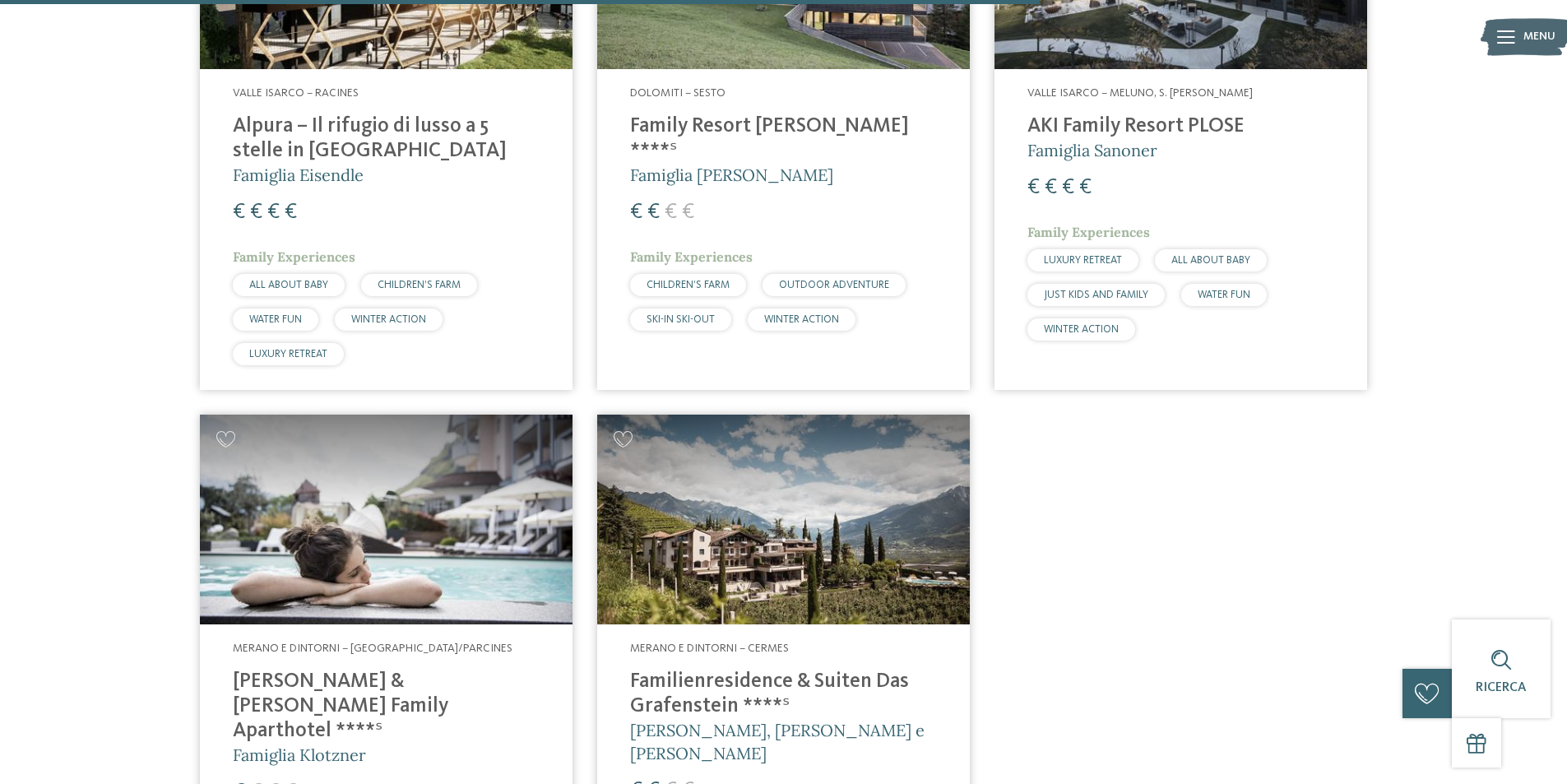
scroll to position [2019, 0]
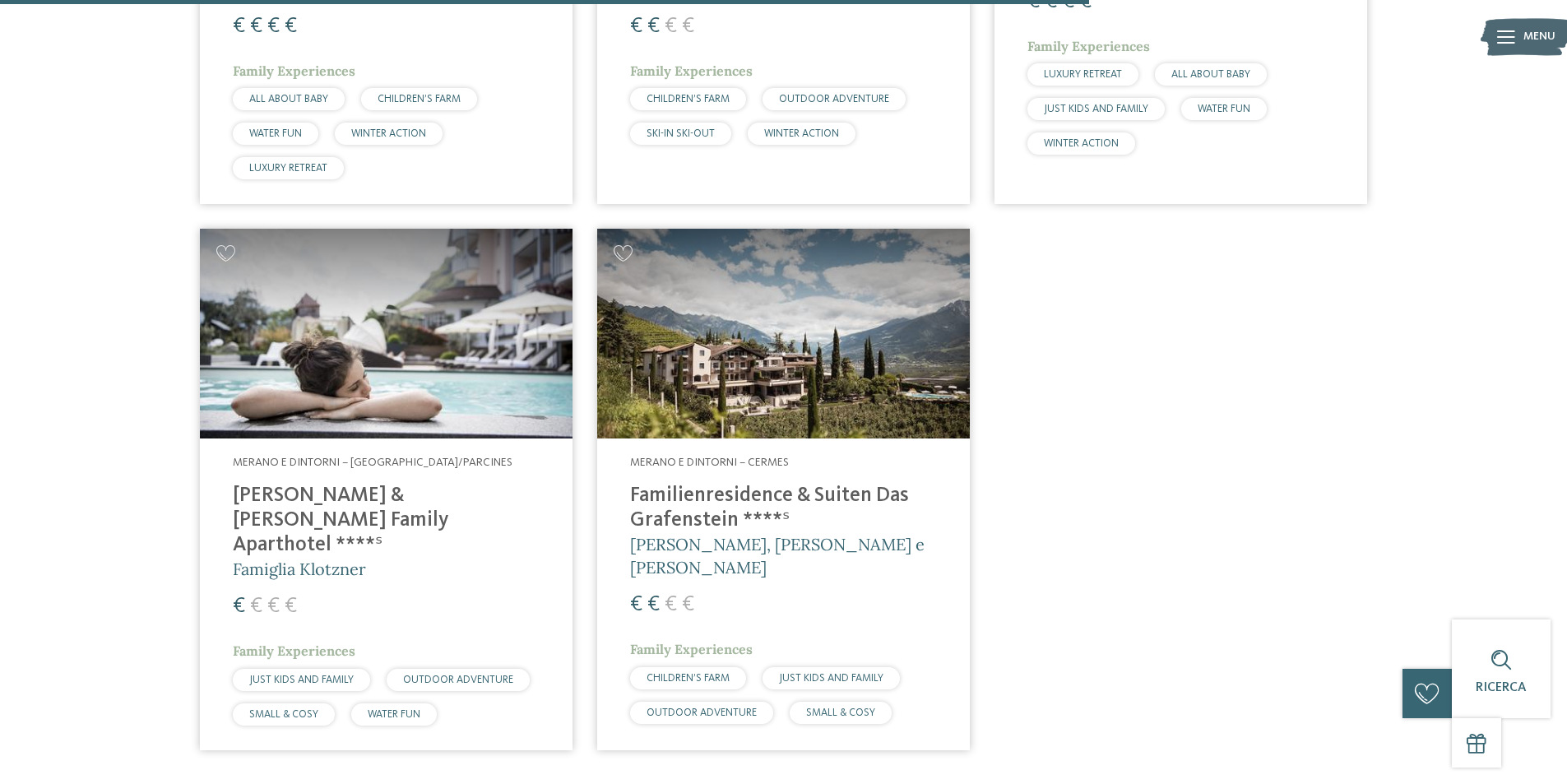
click at [376, 363] on img at bounding box center [387, 333] width 373 height 209
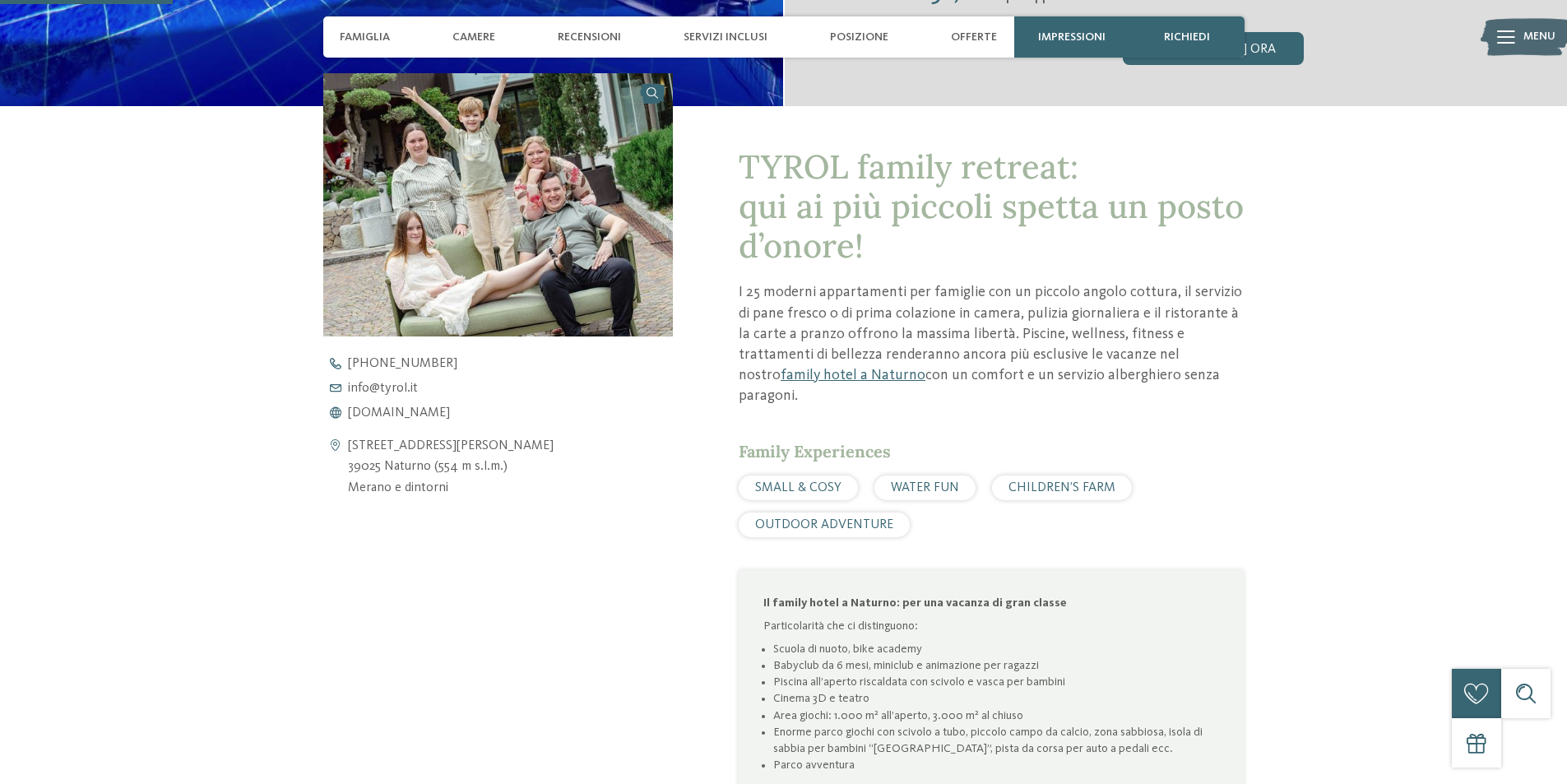
scroll to position [576, 0]
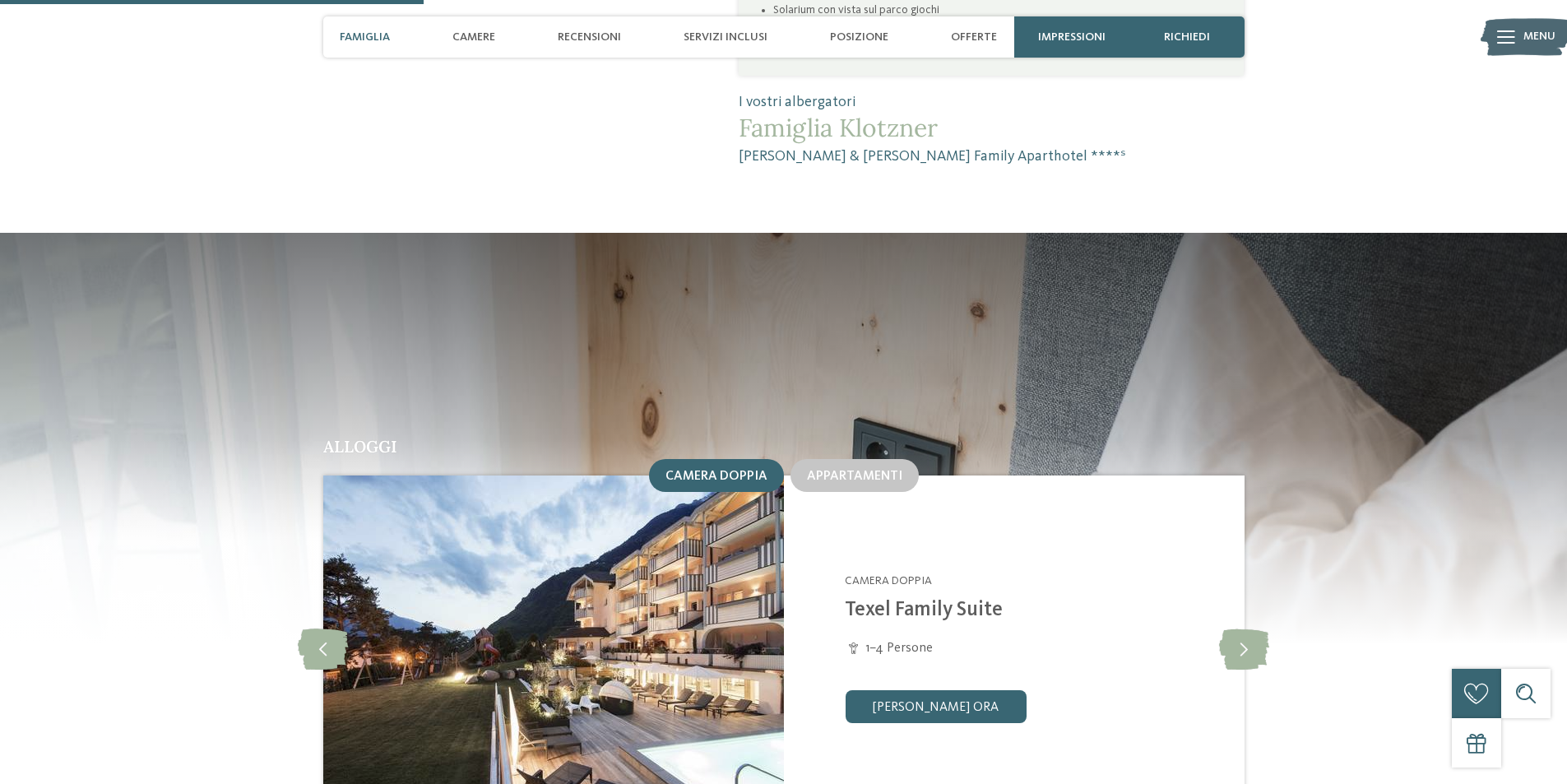
scroll to position [1562, 0]
